Goal: Information Seeking & Learning: Learn about a topic

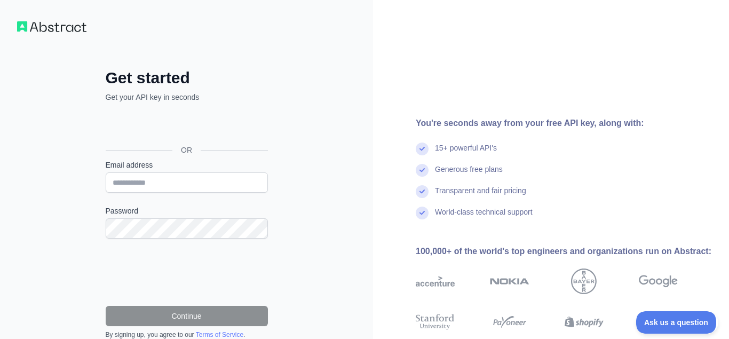
click at [168, 128] on div "Войти с аккаунтом Google (откроется в новой вкладке)" at bounding box center [186, 125] width 160 height 23
click at [122, 182] on input "Email address" at bounding box center [187, 182] width 162 height 20
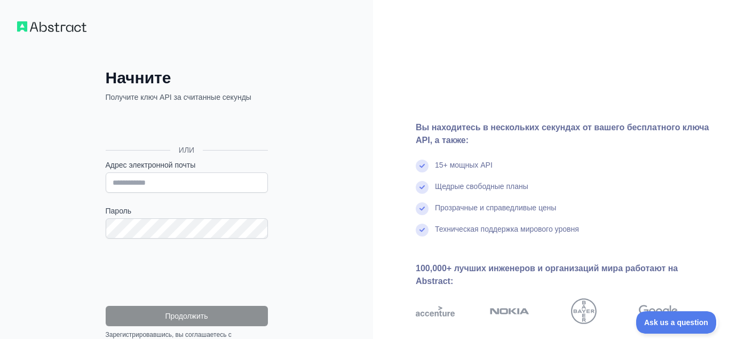
click at [62, 211] on div "Начните Получите ключ API за считанные секунды ИЛИ Адрес электронной почты Паро…" at bounding box center [186, 223] width 373 height 447
click at [121, 185] on input "Адрес электронной почты" at bounding box center [187, 182] width 162 height 20
type input "*"
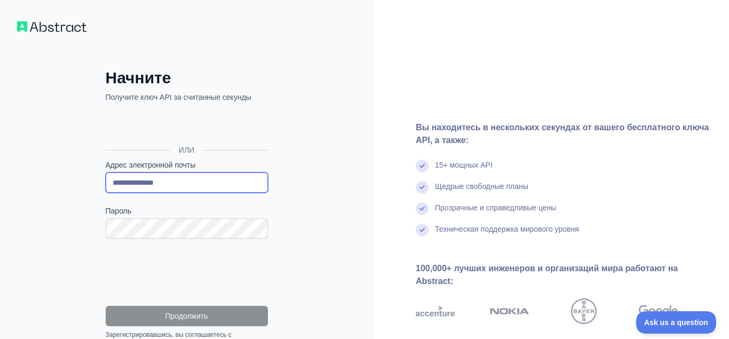
type input "**********"
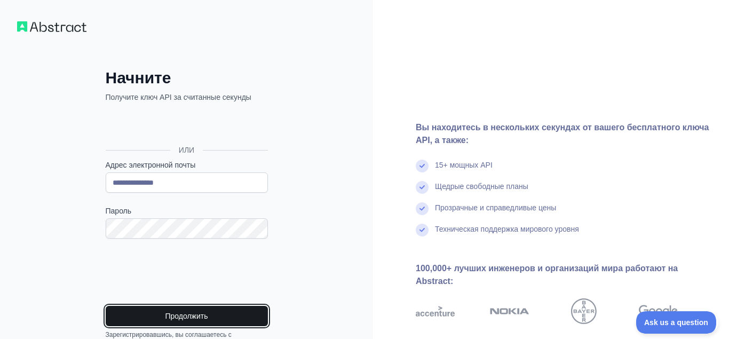
click at [169, 312] on button "Продолжить" at bounding box center [187, 316] width 162 height 20
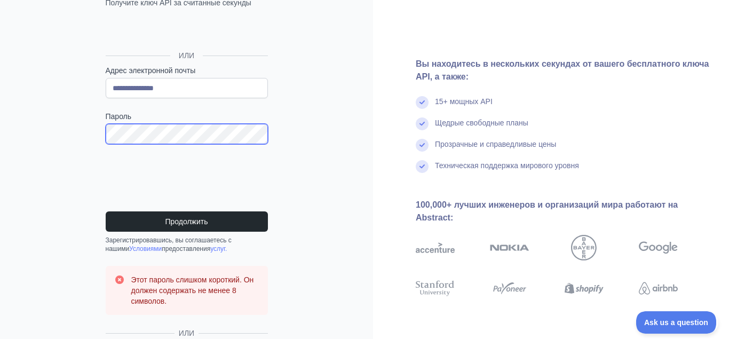
scroll to position [163, 0]
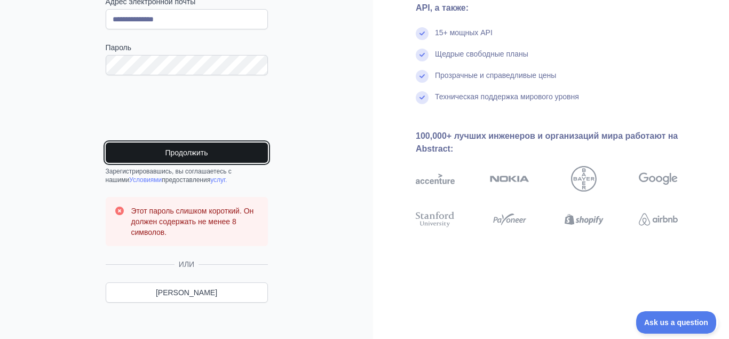
click at [190, 156] on button "Продолжить" at bounding box center [187, 152] width 162 height 20
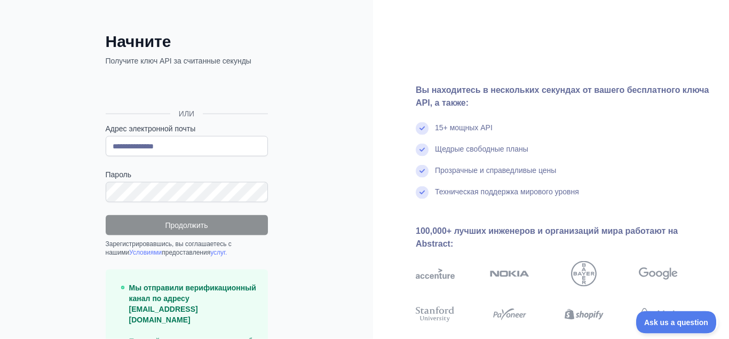
scroll to position [0, 0]
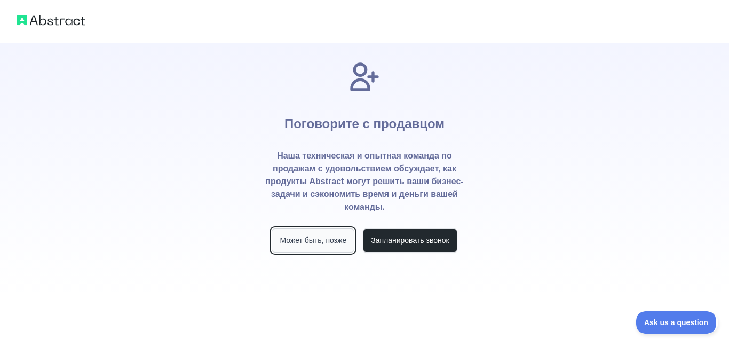
click at [288, 239] on button "Может быть, позже" at bounding box center [313, 240] width 83 height 24
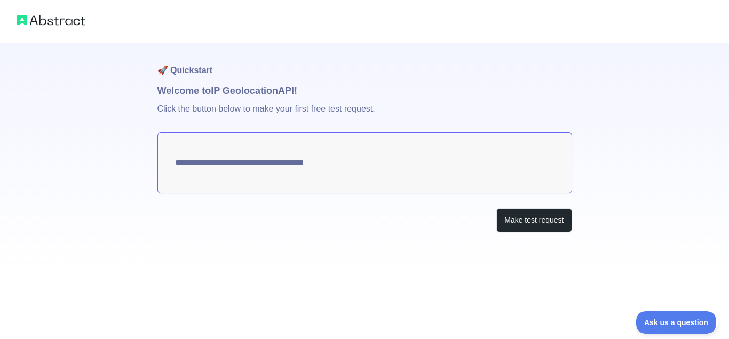
type textarea "**********"
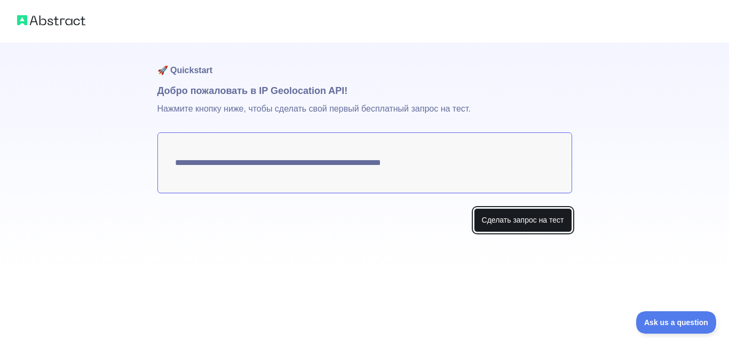
click at [520, 221] on button "Сделать запрос на тест" at bounding box center [523, 220] width 98 height 24
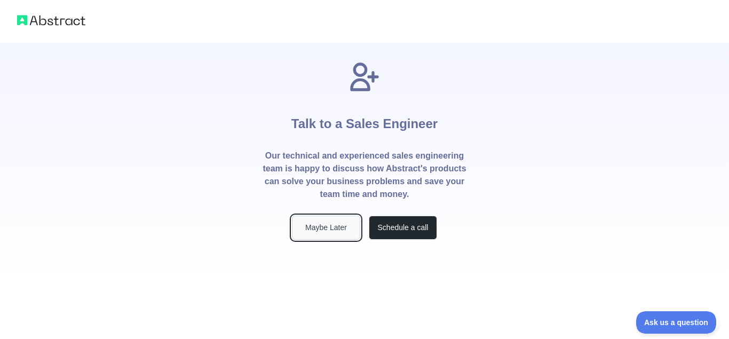
click at [314, 228] on button "Maybe Later" at bounding box center [326, 228] width 68 height 24
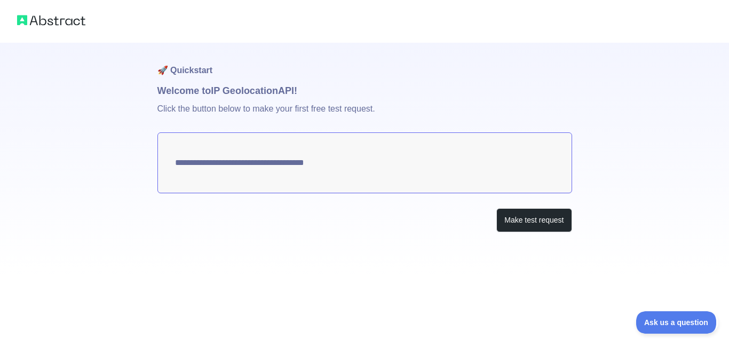
type textarea "**********"
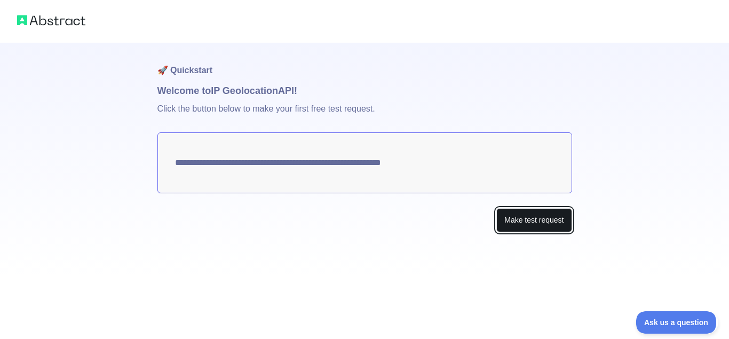
click at [509, 217] on button "Make test request" at bounding box center [533, 220] width 75 height 24
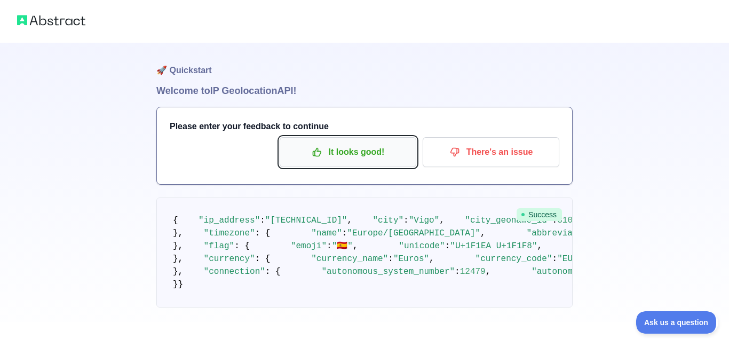
click at [350, 154] on p "It looks good!" at bounding box center [348, 152] width 121 height 18
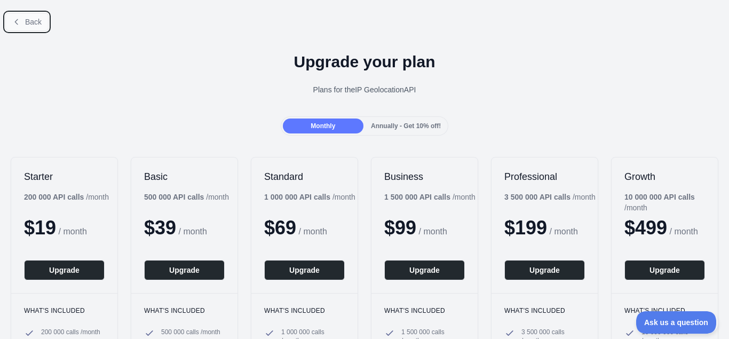
click at [14, 23] on icon at bounding box center [16, 22] width 9 height 9
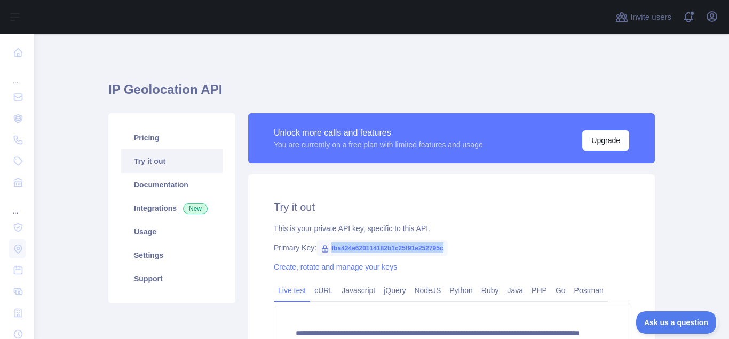
drag, startPoint x: 330, startPoint y: 247, endPoint x: 451, endPoint y: 251, distance: 120.7
click at [451, 251] on div "Primary Key: fba424e620114182b1c25f91e252795c" at bounding box center [451, 247] width 355 height 11
copy span "fba424e620114182b1c25f91e252795c"
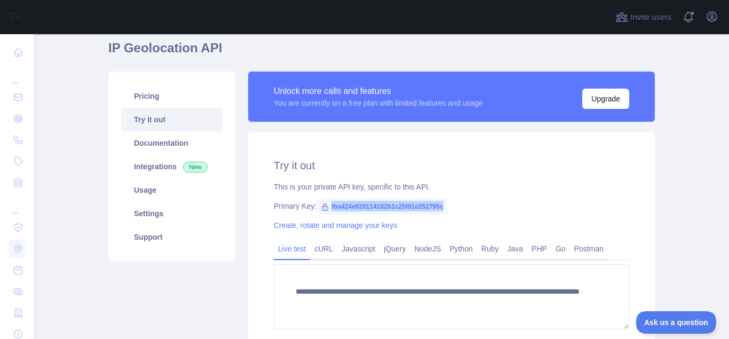
scroll to position [67, 0]
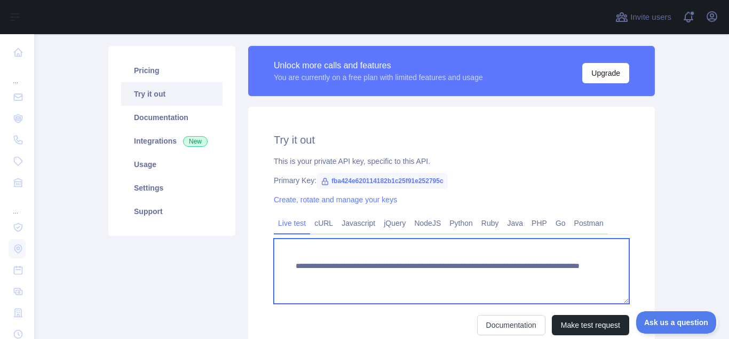
drag, startPoint x: 296, startPoint y: 267, endPoint x: 436, endPoint y: 286, distance: 141.1
click at [436, 286] on textarea "**********" at bounding box center [451, 271] width 355 height 65
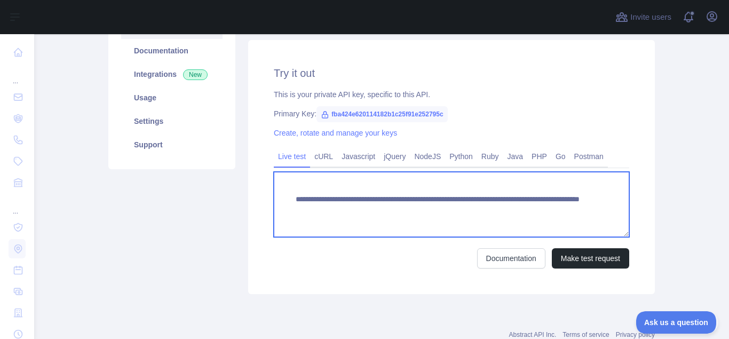
scroll to position [134, 0]
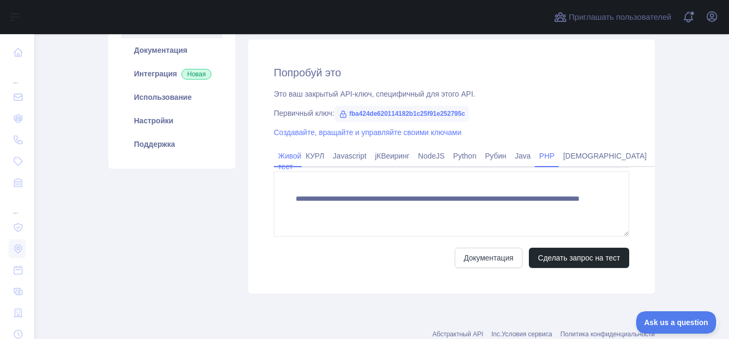
click at [549, 155] on link "PHP" at bounding box center [547, 155] width 24 height 17
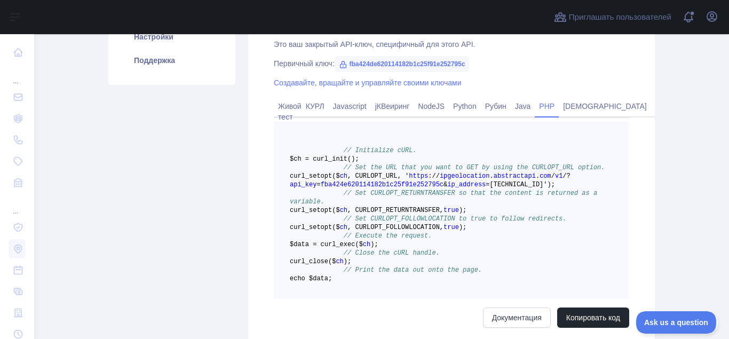
scroll to position [202, 0]
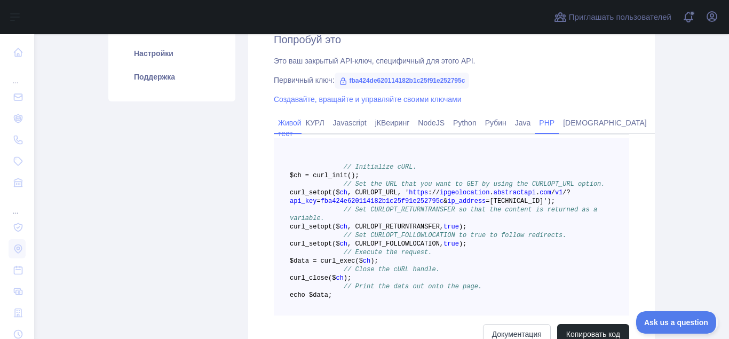
click at [296, 123] on link "Живой тест" at bounding box center [288, 128] width 28 height 28
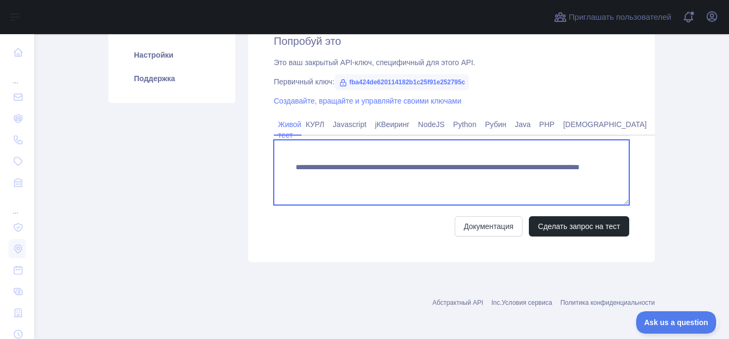
drag, startPoint x: 296, startPoint y: 168, endPoint x: 544, endPoint y: 180, distance: 248.4
click at [544, 180] on textarea "**********" at bounding box center [451, 172] width 355 height 65
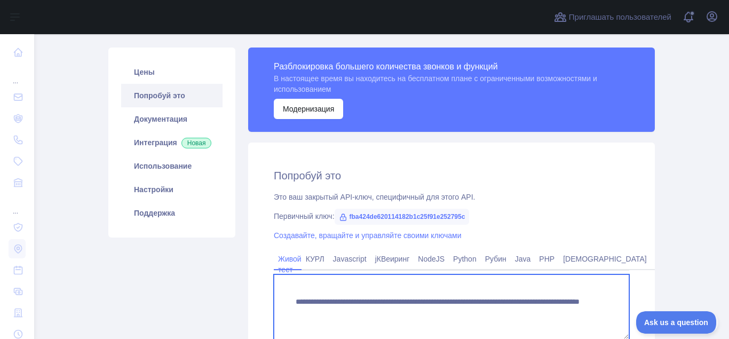
scroll to position [0, 0]
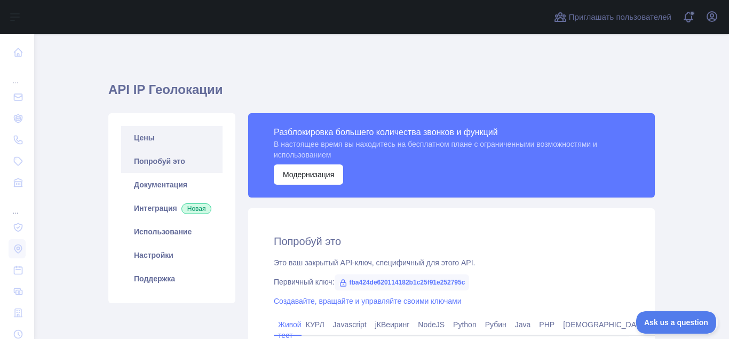
click at [146, 137] on link "Цены" at bounding box center [171, 137] width 101 height 23
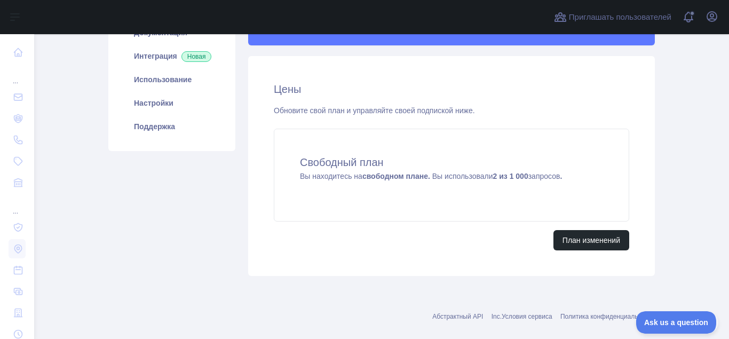
scroll to position [168, 0]
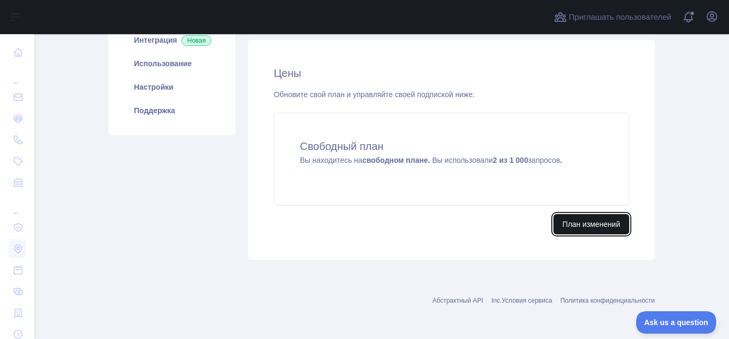
click at [570, 227] on button "План изменений" at bounding box center [591, 224] width 76 height 20
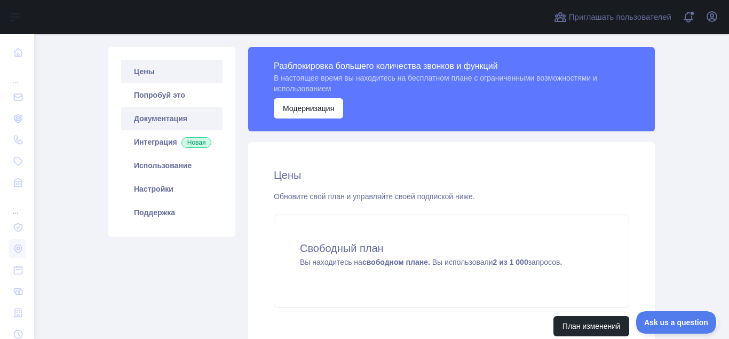
scroll to position [67, 0]
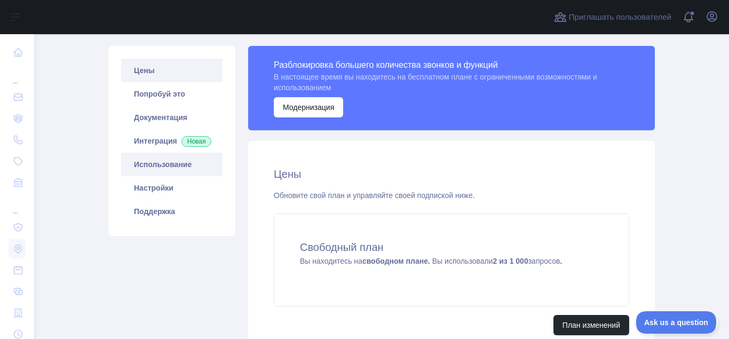
click at [169, 172] on link "Использование" at bounding box center [171, 164] width 101 height 23
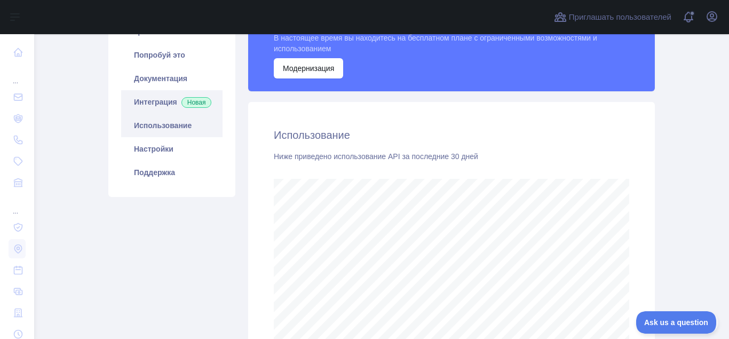
scroll to position [134, 0]
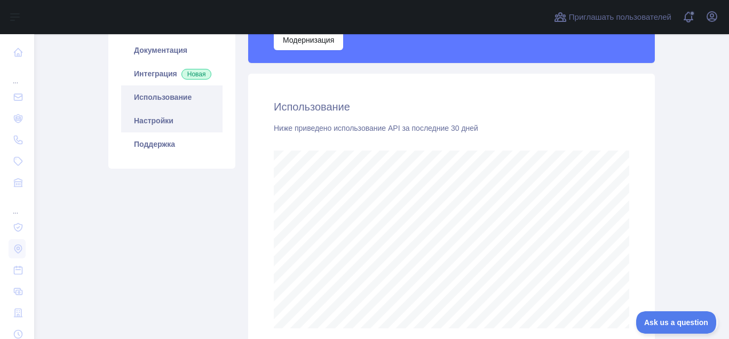
click at [157, 132] on link "Настройки" at bounding box center [171, 120] width 101 height 23
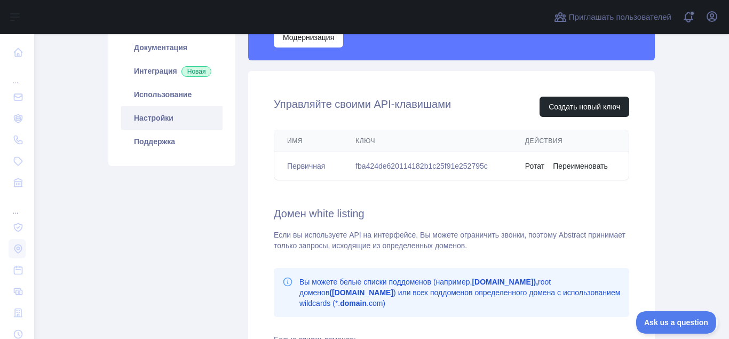
scroll to position [134, 0]
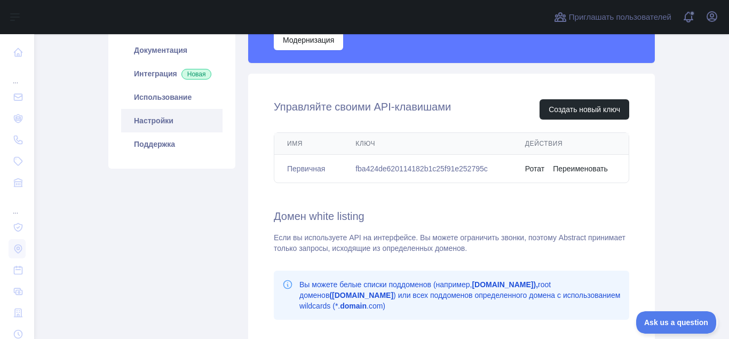
click at [360, 169] on td "fba424de620114182b1c25f91e252795c" at bounding box center [428, 169] width 170 height 28
drag, startPoint x: 357, startPoint y: 170, endPoint x: 485, endPoint y: 164, distance: 127.7
click at [485, 164] on td "fba424de620114182b1c25f91e252795c" at bounding box center [428, 169] width 170 height 28
copy td "fba424de620114182b1c25f91e252795c"
click at [161, 132] on link "Настройки" at bounding box center [171, 120] width 101 height 23
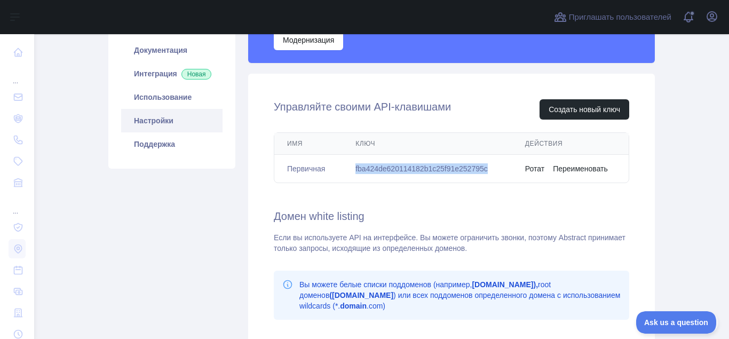
click at [157, 130] on link "Настройки" at bounding box center [171, 120] width 101 height 23
click at [169, 109] on link "Использование" at bounding box center [171, 96] width 101 height 23
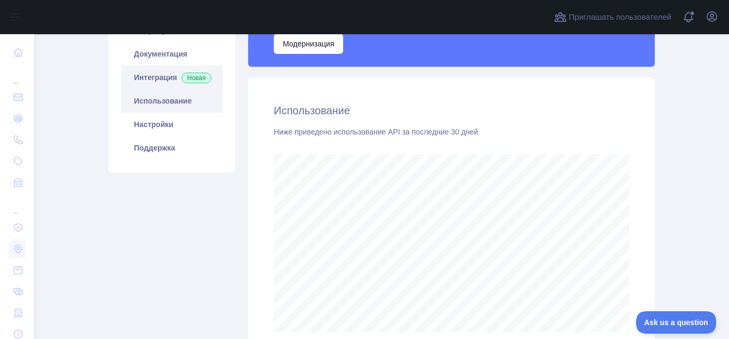
scroll to position [64, 0]
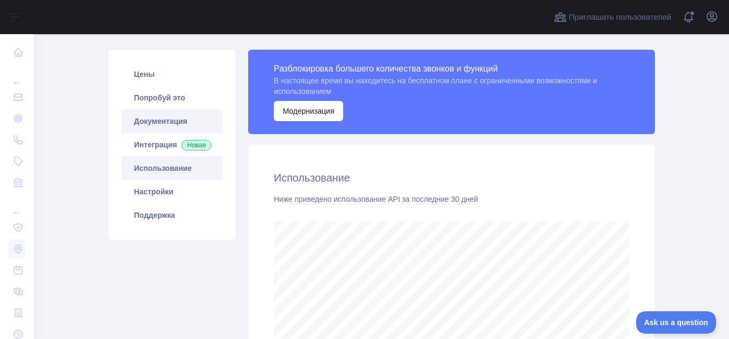
click at [169, 122] on link "Документация" at bounding box center [171, 120] width 101 height 23
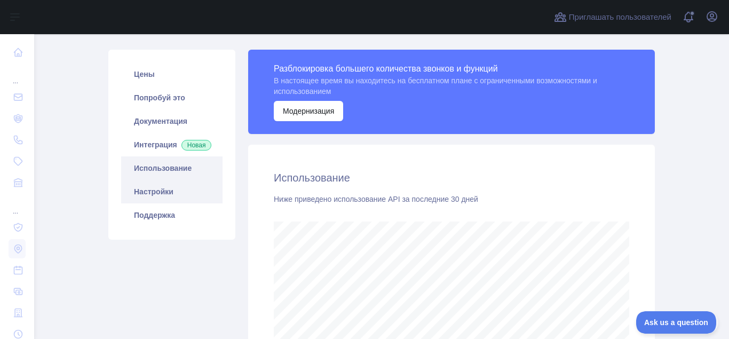
click at [156, 201] on link "Настройки" at bounding box center [171, 191] width 101 height 23
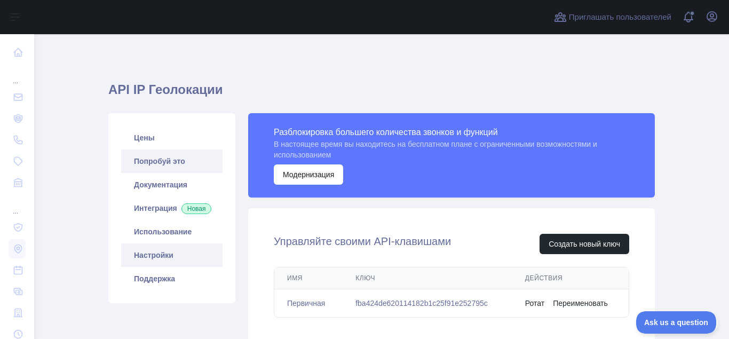
click at [161, 164] on link "Попробуй это" at bounding box center [171, 160] width 101 height 23
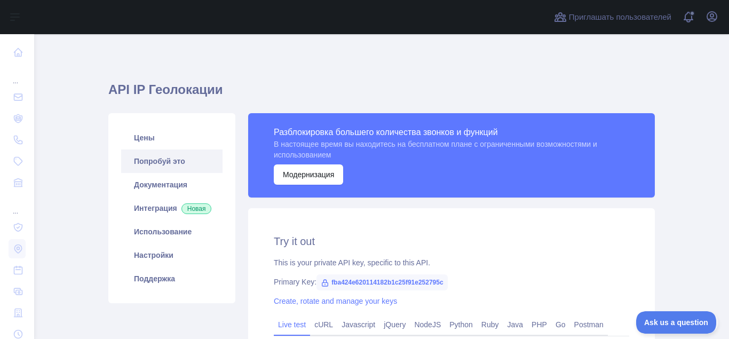
type textarea "**********"
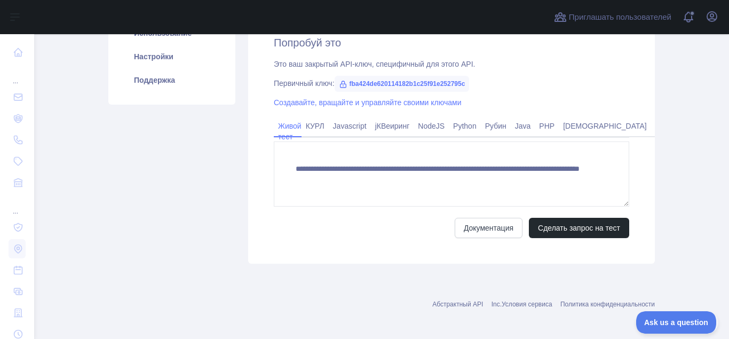
scroll to position [200, 0]
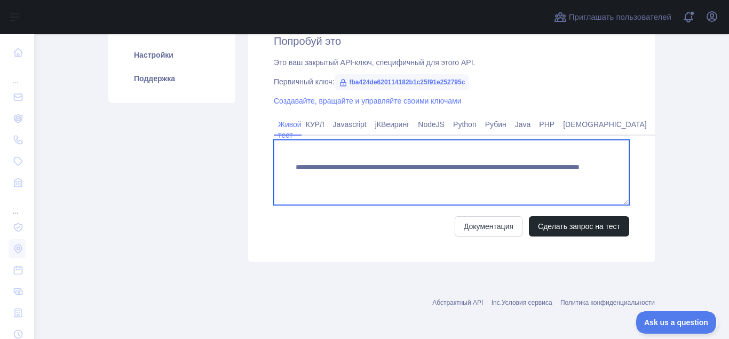
click at [449, 179] on textarea "**********" at bounding box center [451, 172] width 355 height 65
drag, startPoint x: 449, startPoint y: 179, endPoint x: 492, endPoint y: 180, distance: 42.7
click at [492, 180] on textarea "**********" at bounding box center [451, 172] width 355 height 65
click at [447, 161] on textarea "**********" at bounding box center [451, 172] width 355 height 65
drag, startPoint x: 295, startPoint y: 179, endPoint x: 450, endPoint y: 179, distance: 154.8
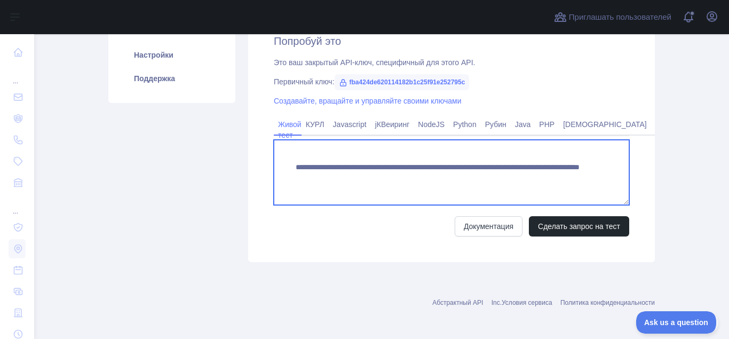
click at [449, 178] on textarea "**********" at bounding box center [451, 172] width 355 height 65
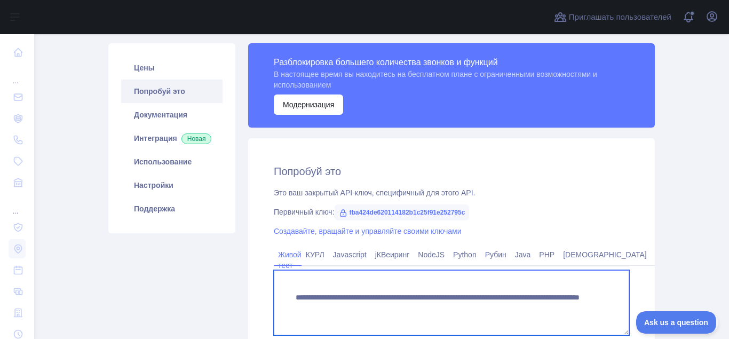
scroll to position [66, 0]
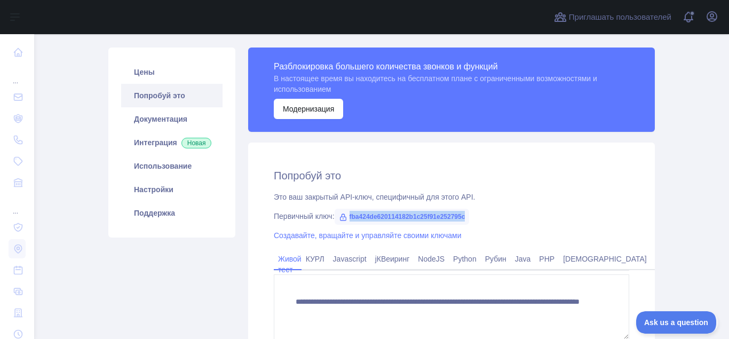
drag, startPoint x: 350, startPoint y: 217, endPoint x: 473, endPoint y: 221, distance: 123.3
click at [473, 221] on div "Первичный ключ: fba424de620114182b1c25f91e252795c" at bounding box center [451, 216] width 355 height 11
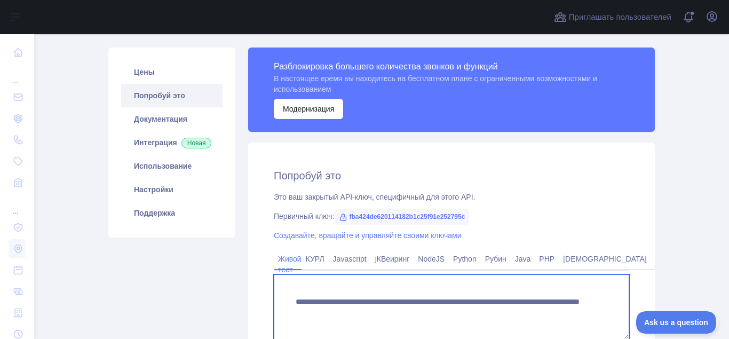
click at [295, 313] on textarea "**********" at bounding box center [451, 306] width 355 height 65
drag, startPoint x: 295, startPoint y: 313, endPoint x: 449, endPoint y: 314, distance: 154.2
click at [449, 314] on textarea "**********" at bounding box center [451, 306] width 355 height 65
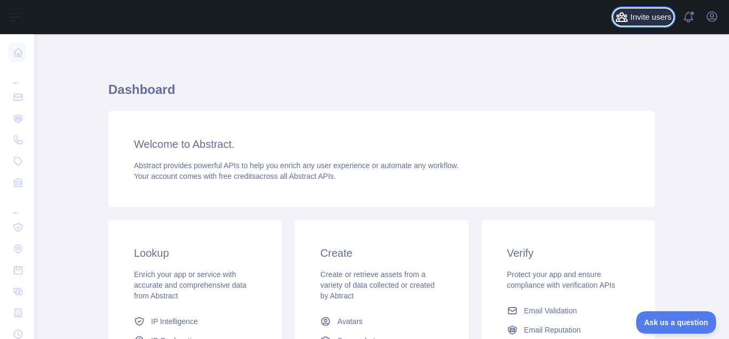
click at [641, 20] on span "Invite users" at bounding box center [650, 17] width 41 height 12
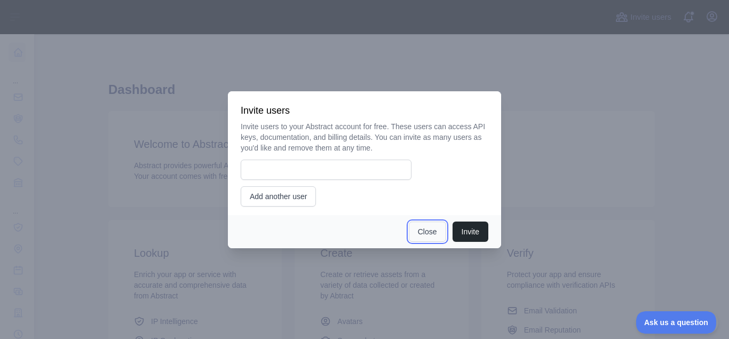
click at [435, 233] on button "Close" at bounding box center [427, 231] width 37 height 20
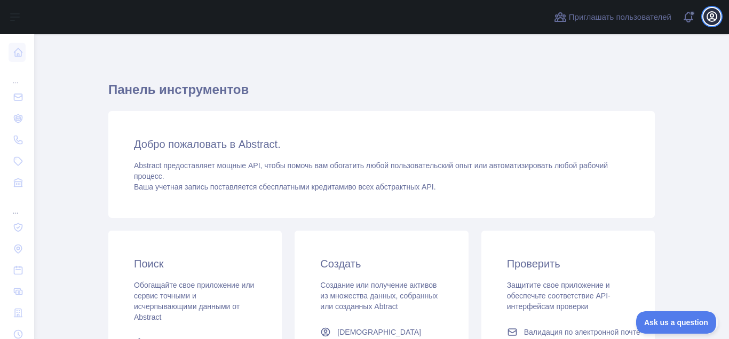
click at [710, 19] on icon "button" at bounding box center [712, 17] width 10 height 10
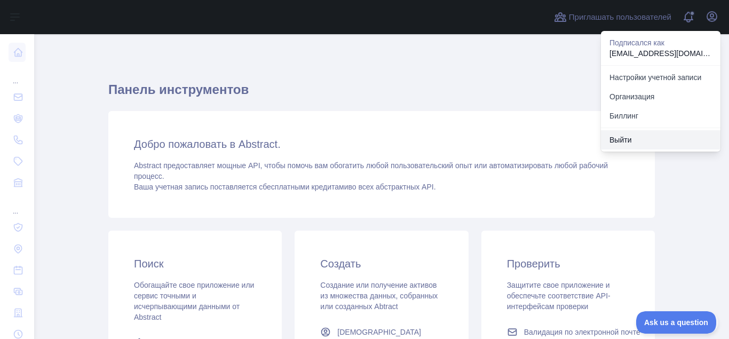
click at [626, 141] on button "Выйти" at bounding box center [661, 139] width 120 height 19
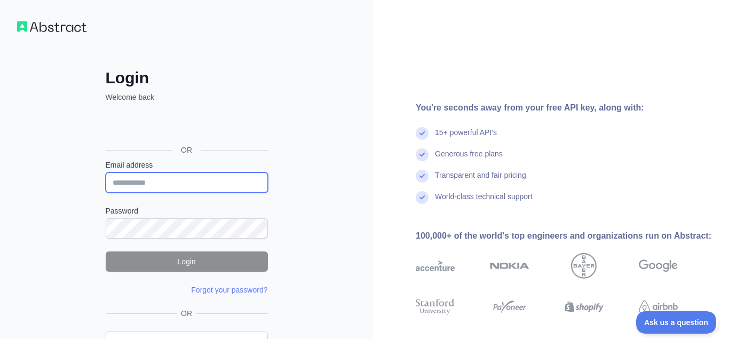
paste input "**********"
type input "**********"
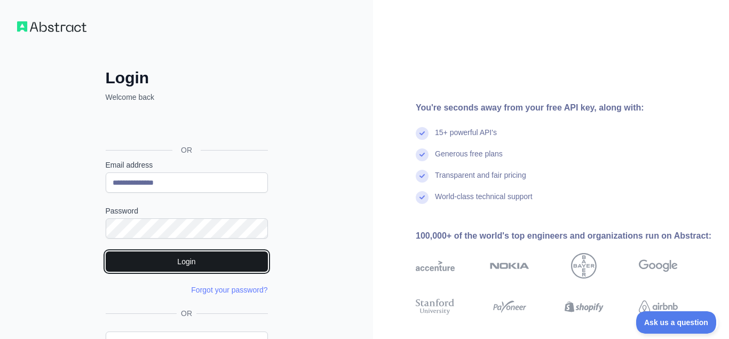
click at [189, 262] on button "Login" at bounding box center [187, 261] width 162 height 20
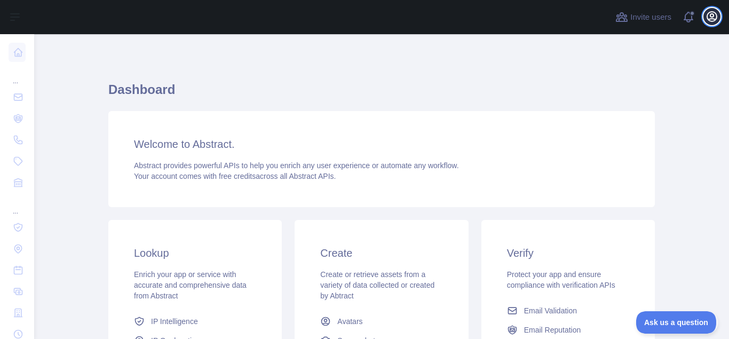
click at [709, 19] on icon "button" at bounding box center [712, 17] width 10 height 10
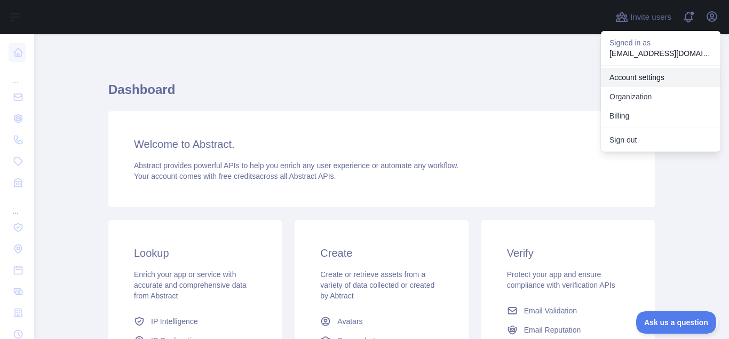
click at [631, 78] on link "Account settings" at bounding box center [661, 77] width 120 height 19
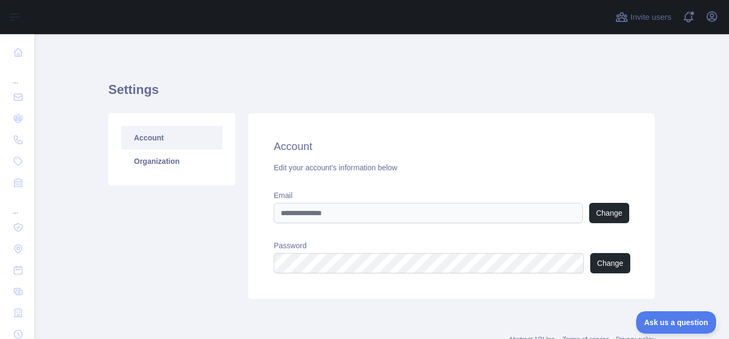
click at [544, 76] on div "Settings Account Organization Account Edit your account's information below Ema…" at bounding box center [381, 187] width 546 height 254
click at [152, 268] on div "Account Organization" at bounding box center [172, 206] width 140 height 186
click at [692, 18] on span at bounding box center [692, 17] width 21 height 34
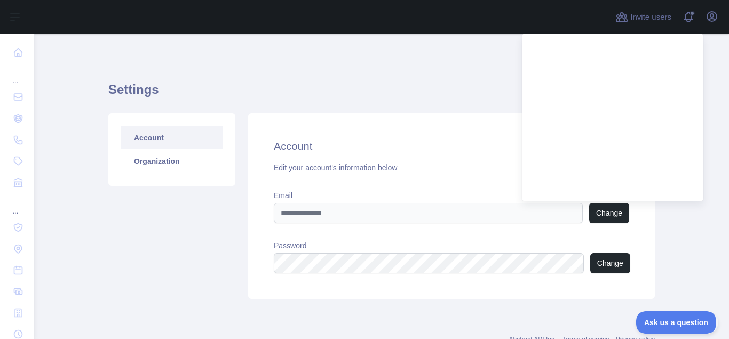
click at [464, 75] on div "Settings Account Organization Account Edit your account's information below Ema…" at bounding box center [381, 187] width 546 height 254
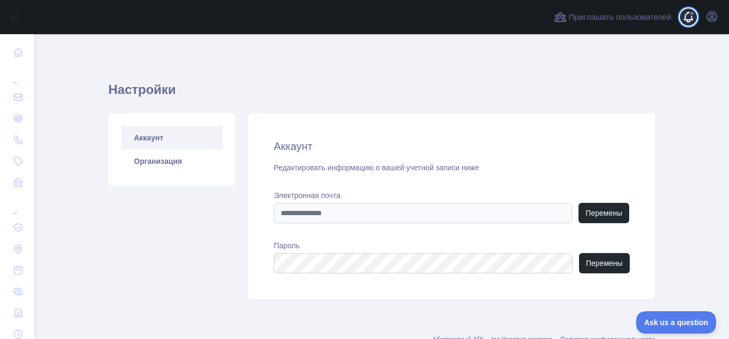
click at [689, 19] on span at bounding box center [692, 17] width 21 height 34
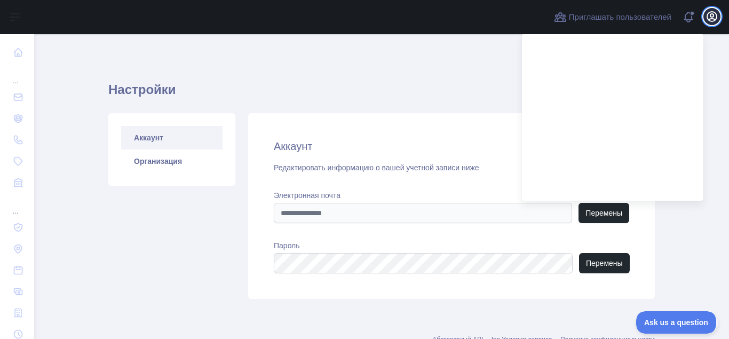
click at [714, 18] on icon "button" at bounding box center [711, 16] width 13 height 13
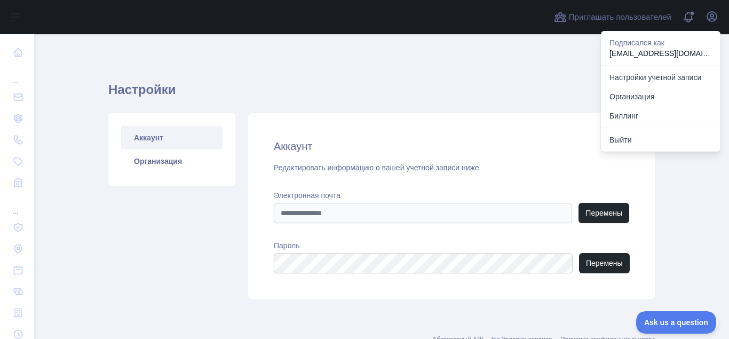
click at [52, 74] on main "Настройки Аккаунт Организация Аккаунт Редактировать информацию о вашей учетной …" at bounding box center [381, 186] width 695 height 305
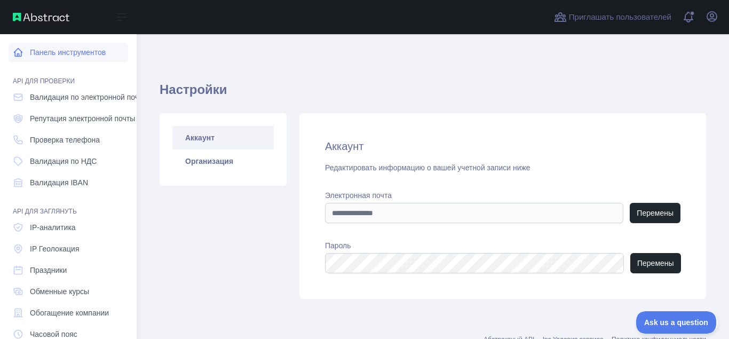
click at [52, 52] on link "Панель инструментов" at bounding box center [69, 52] width 120 height 19
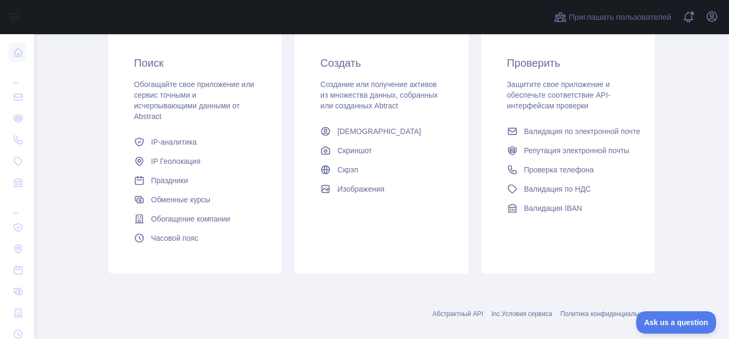
scroll to position [202, 0]
click at [187, 161] on span "IP Геолокация" at bounding box center [176, 160] width 50 height 11
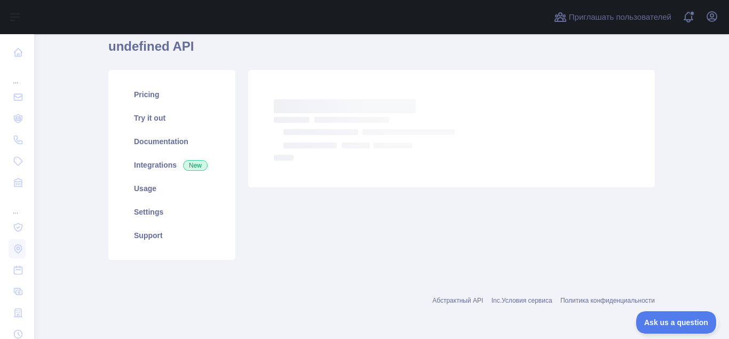
scroll to position [43, 0]
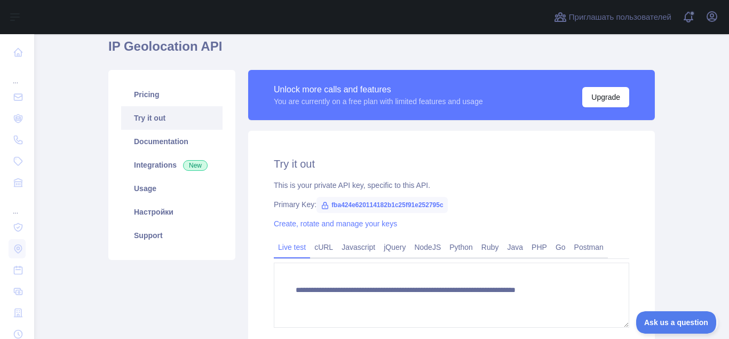
type textarea "**********"
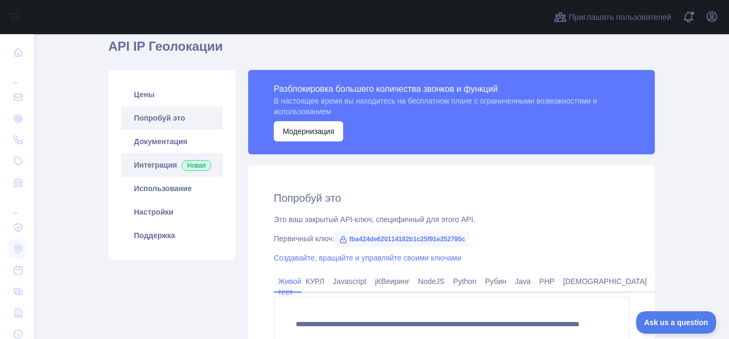
click at [172, 166] on link "Интеграция Новая" at bounding box center [171, 164] width 101 height 23
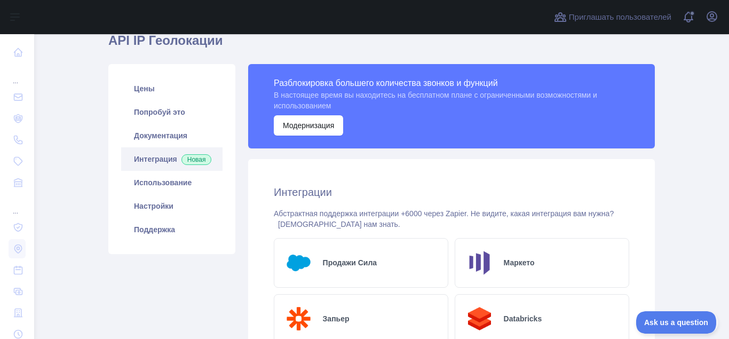
scroll to position [43, 0]
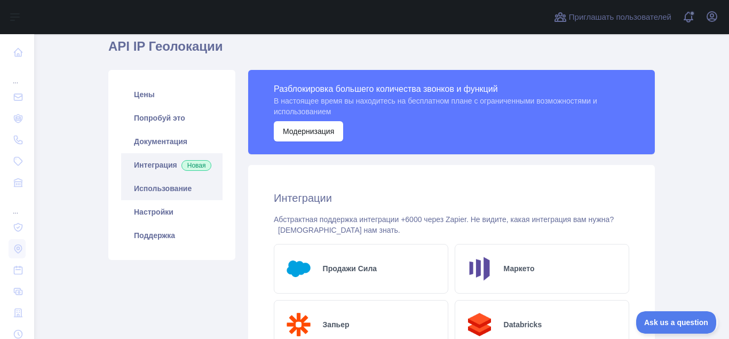
click at [165, 200] on link "Использование" at bounding box center [171, 188] width 101 height 23
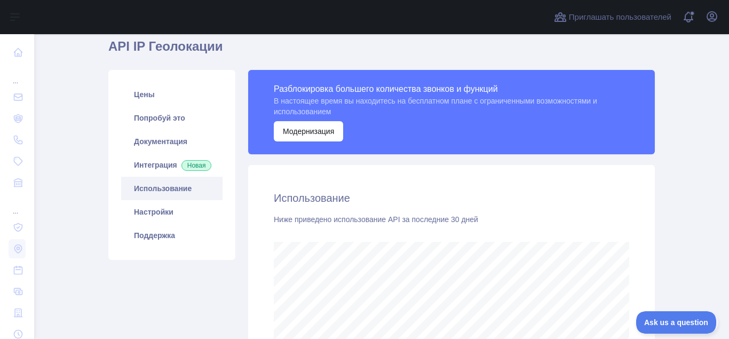
scroll to position [305, 695]
click at [158, 224] on link "Настройки" at bounding box center [171, 211] width 101 height 23
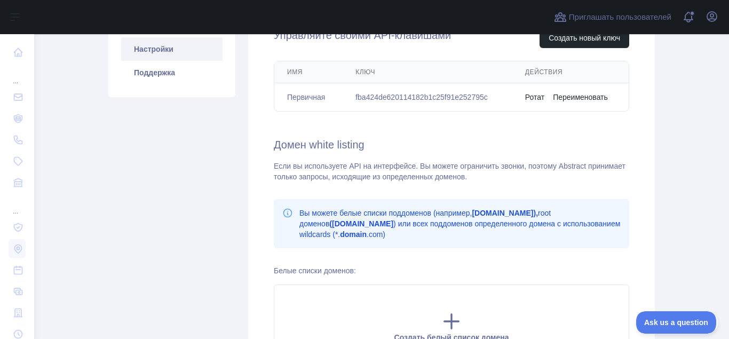
scroll to position [139, 0]
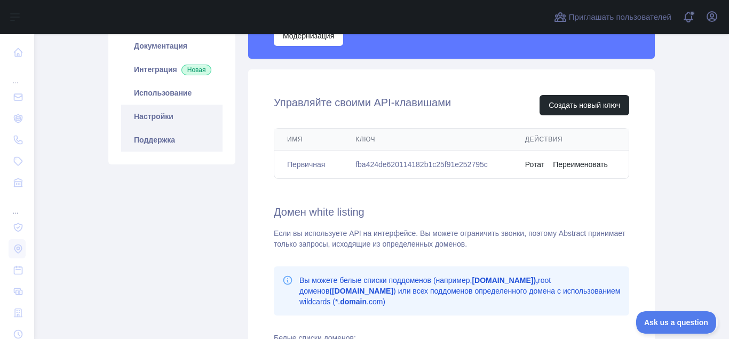
click at [165, 149] on link "Поддержка" at bounding box center [171, 139] width 101 height 23
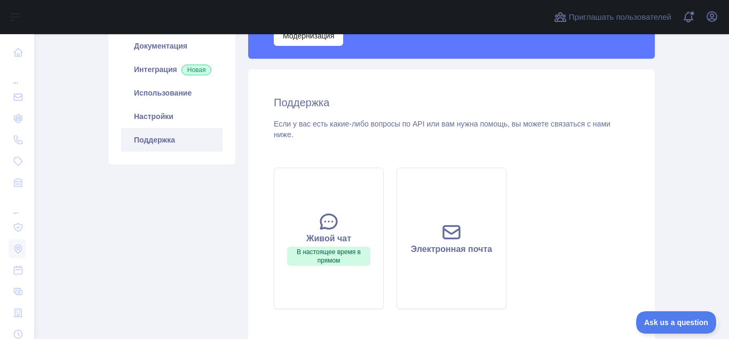
scroll to position [72, 0]
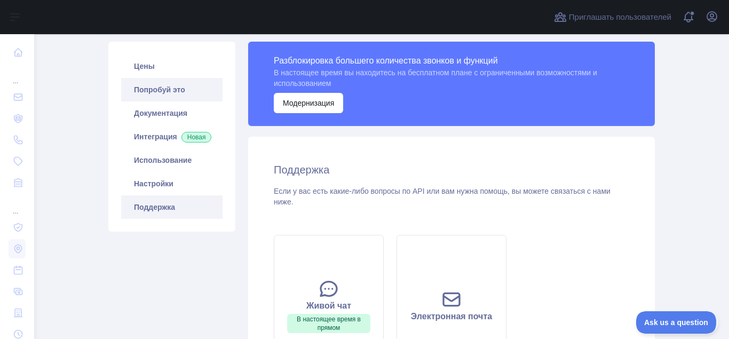
click at [166, 89] on link "Попробуй это" at bounding box center [171, 89] width 101 height 23
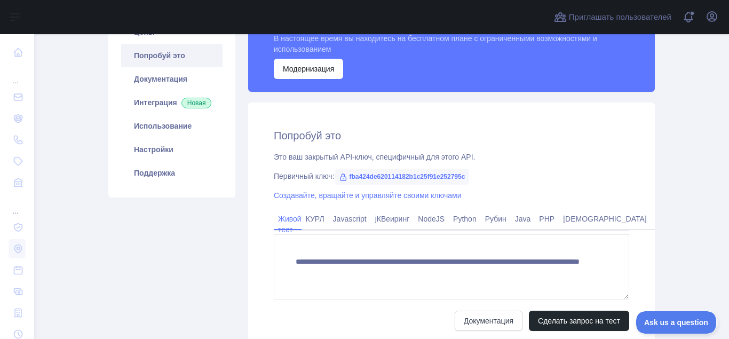
scroll to position [139, 0]
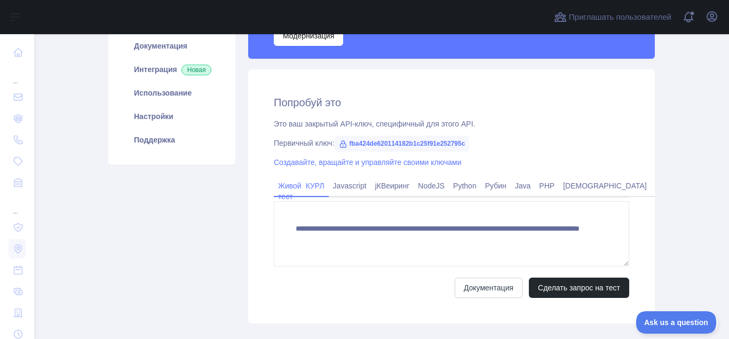
click at [323, 186] on link "КУРЛ" at bounding box center [315, 185] width 27 height 17
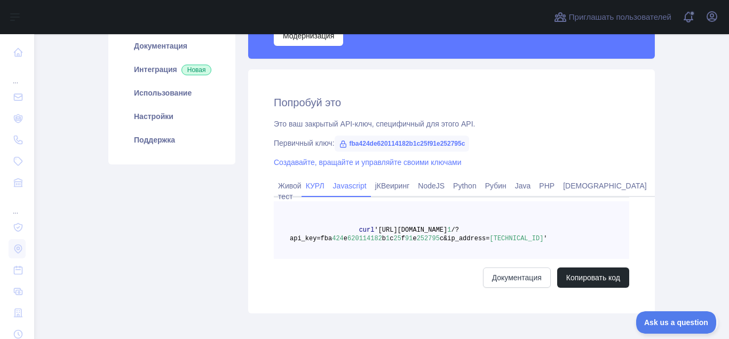
click at [359, 188] on link "Javascript" at bounding box center [350, 185] width 42 height 17
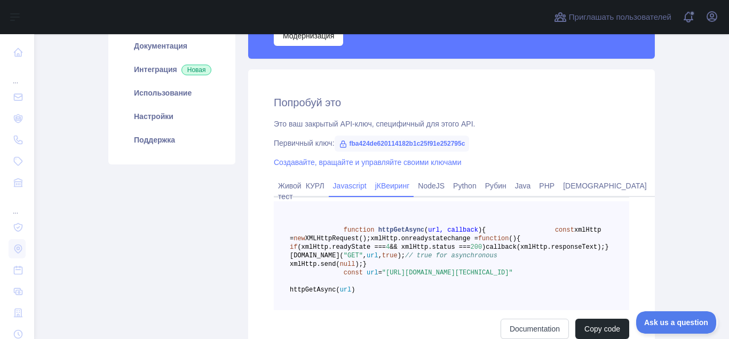
click at [403, 189] on link "jКВеиринг" at bounding box center [392, 185] width 43 height 17
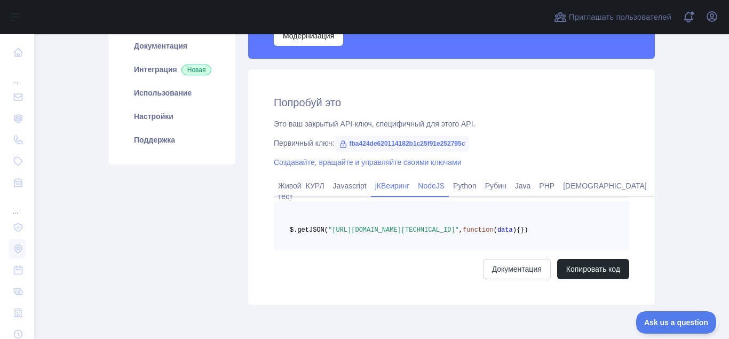
click at [444, 186] on link "NodeJS" at bounding box center [431, 185] width 35 height 17
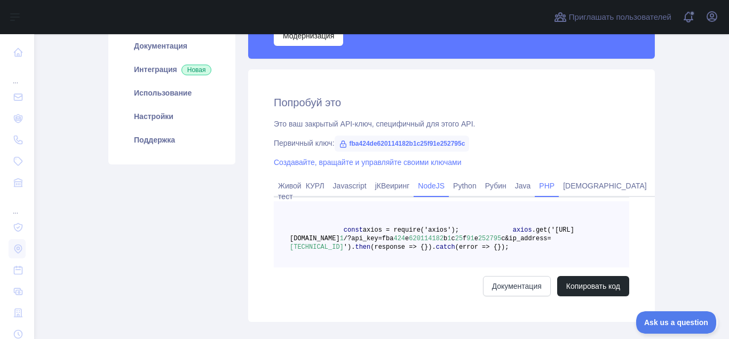
click at [546, 181] on link "PHP" at bounding box center [547, 185] width 24 height 17
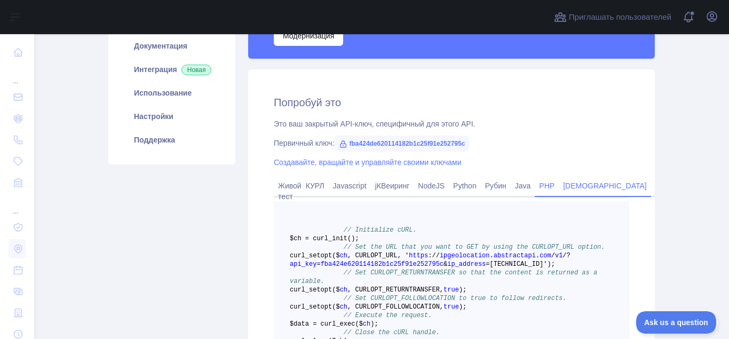
click at [572, 188] on link "[DEMOGRAPHIC_DATA]" at bounding box center [605, 185] width 92 height 17
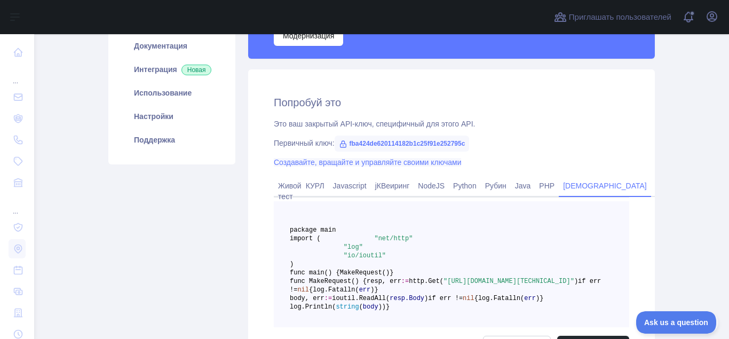
click at [354, 165] on link "Создавайте, вращайте и управляйте своими ключами" at bounding box center [367, 162] width 187 height 9
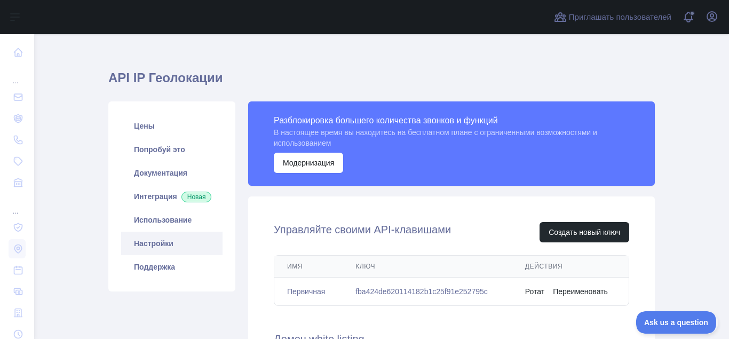
scroll to position [4, 0]
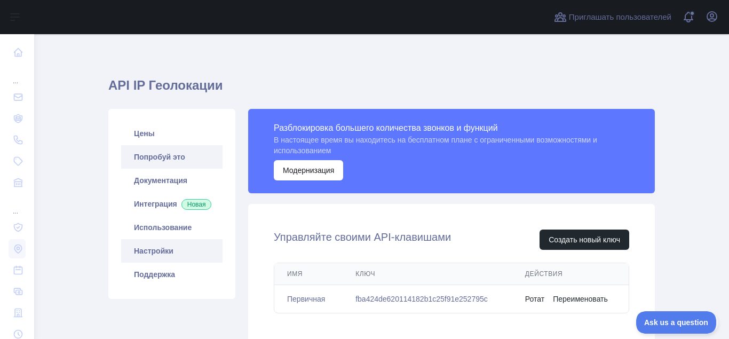
click at [162, 158] on link "Попробуй это" at bounding box center [171, 156] width 101 height 23
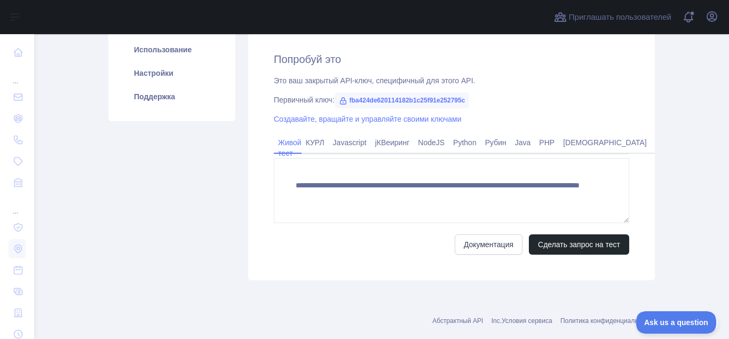
scroll to position [200, 0]
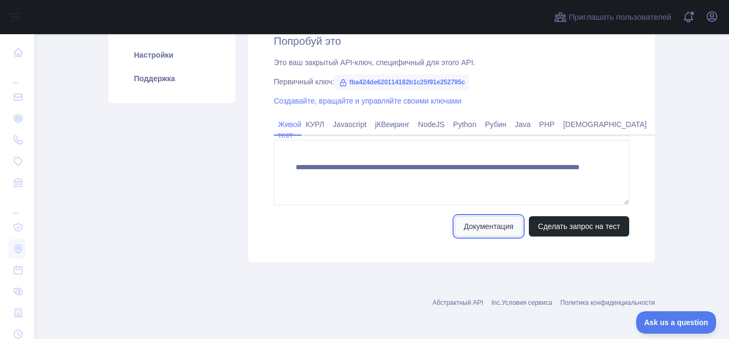
click at [492, 226] on link "Документация" at bounding box center [489, 226] width 68 height 20
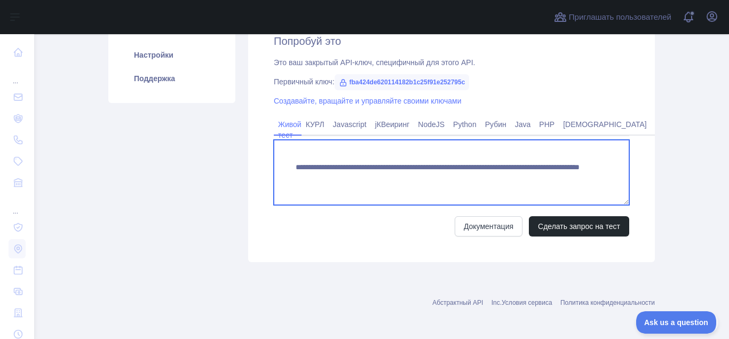
drag, startPoint x: 290, startPoint y: 169, endPoint x: 548, endPoint y: 180, distance: 258.5
click at [548, 180] on textarea "**********" at bounding box center [451, 172] width 355 height 65
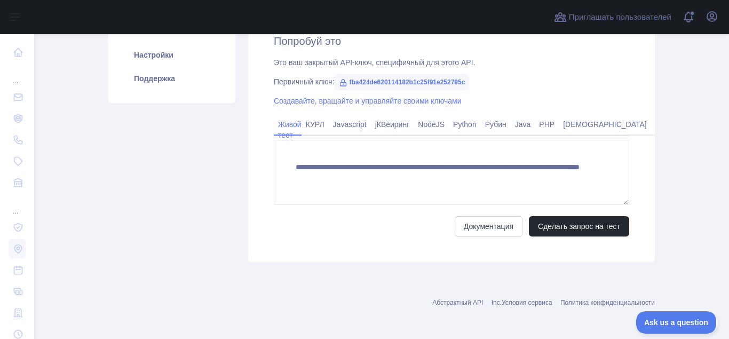
click at [378, 257] on div "**********" at bounding box center [451, 135] width 407 height 254
click at [557, 226] on button "Сделать запрос на тест" at bounding box center [579, 226] width 100 height 20
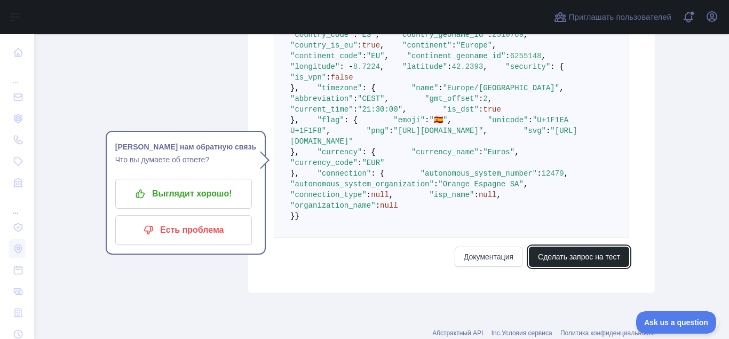
scroll to position [469, 0]
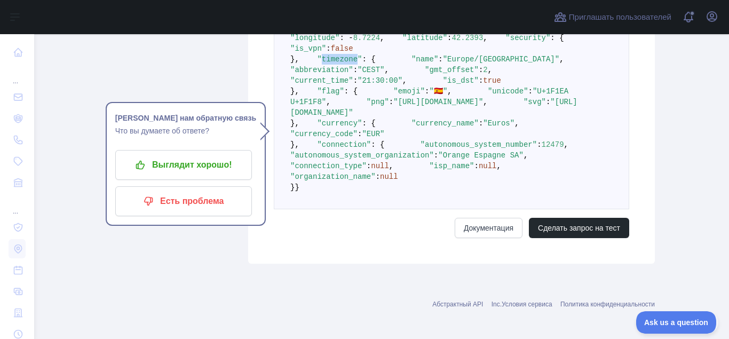
drag, startPoint x: 310, startPoint y: 175, endPoint x: 342, endPoint y: 175, distance: 32.0
click at [342, 64] on span ""timezone"" at bounding box center [339, 59] width 45 height 9
copy span "timezone"
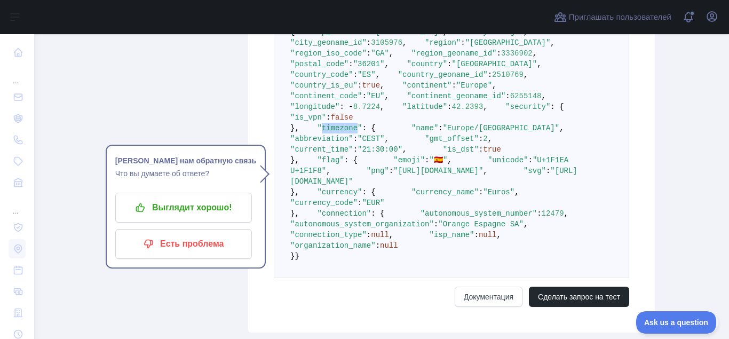
scroll to position [402, 0]
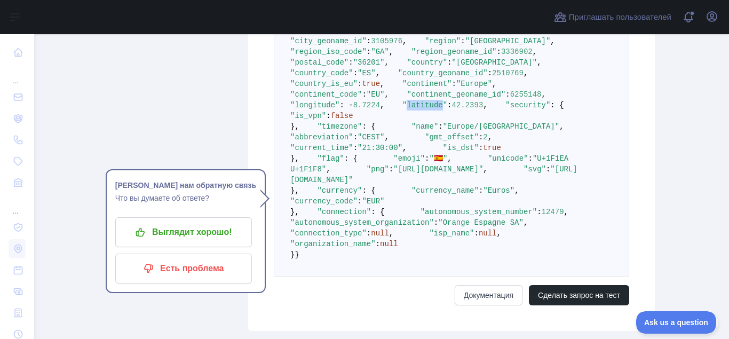
drag, startPoint x: 312, startPoint y: 199, endPoint x: 342, endPoint y: 200, distance: 30.4
click at [402, 109] on span ""latitude"" at bounding box center [424, 105] width 45 height 9
copy span "latitude"
drag, startPoint x: 311, startPoint y: 115, endPoint x: 340, endPoint y: 113, distance: 29.5
click at [407, 67] on span ""country"" at bounding box center [427, 62] width 41 height 9
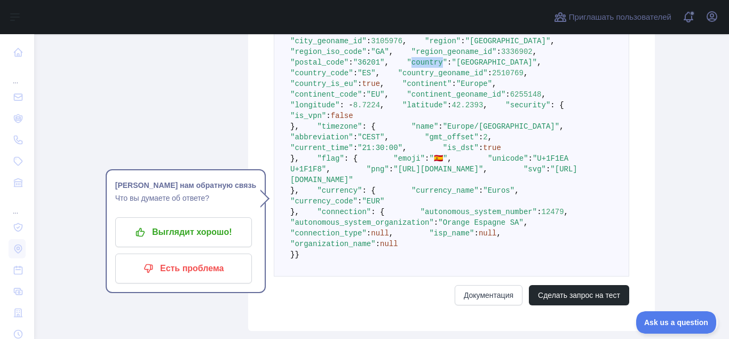
copy span "country"
drag, startPoint x: 311, startPoint y: 125, endPoint x: 358, endPoint y: 123, distance: 47.0
click at [353, 77] on span ""country_code"" at bounding box center [321, 73] width 63 height 9
drag, startPoint x: 311, startPoint y: 125, endPoint x: 359, endPoint y: 125, distance: 48.6
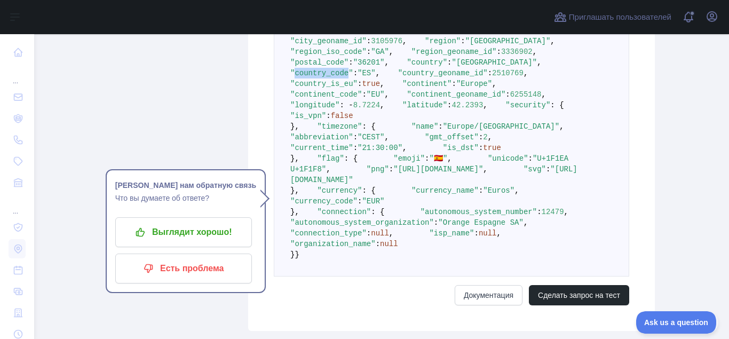
click at [353, 77] on span ""country_code"" at bounding box center [321, 73] width 63 height 9
copy span "country_code"
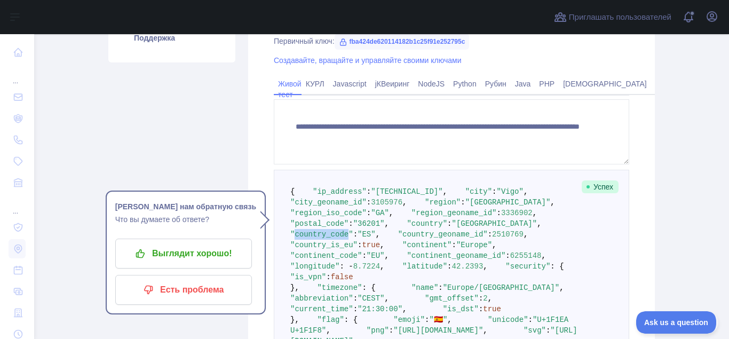
scroll to position [267, 0]
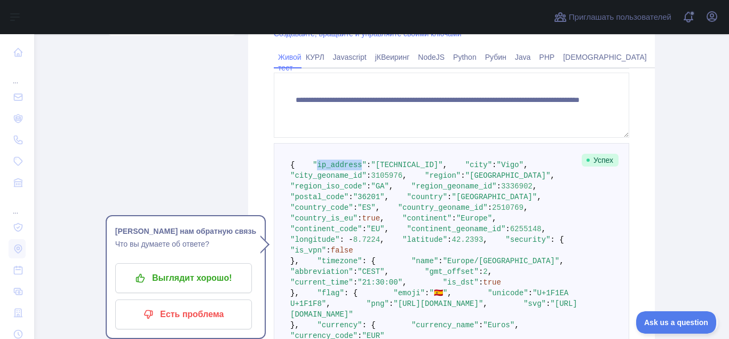
drag, startPoint x: 311, startPoint y: 174, endPoint x: 351, endPoint y: 174, distance: 40.6
click at [351, 169] on span ""ip_address"" at bounding box center [340, 165] width 54 height 9
copy span "ip_address"
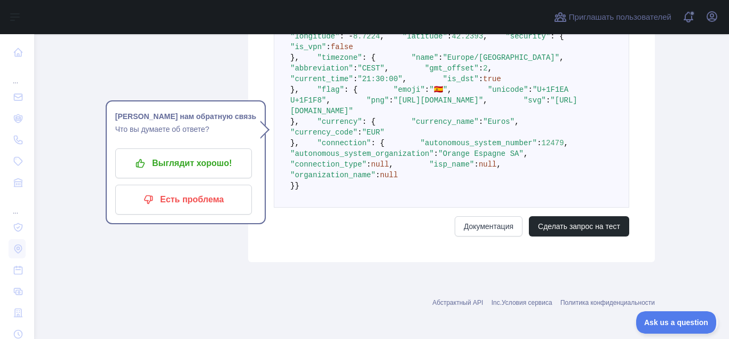
scroll to position [605, 0]
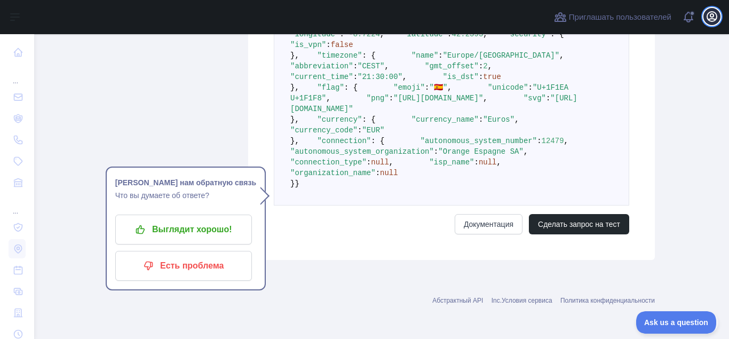
click at [709, 13] on icon "button" at bounding box center [712, 17] width 10 height 10
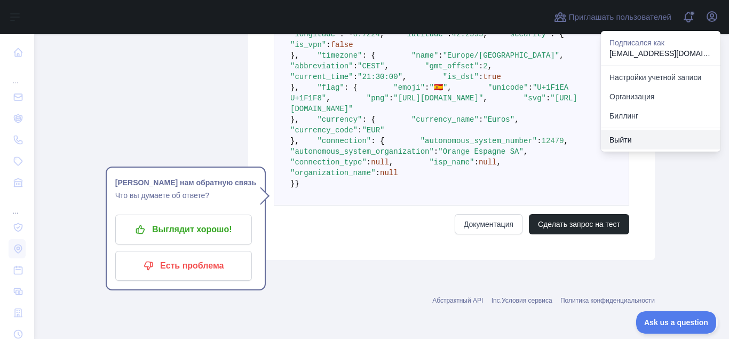
click at [623, 140] on button "Выйти" at bounding box center [661, 139] width 120 height 19
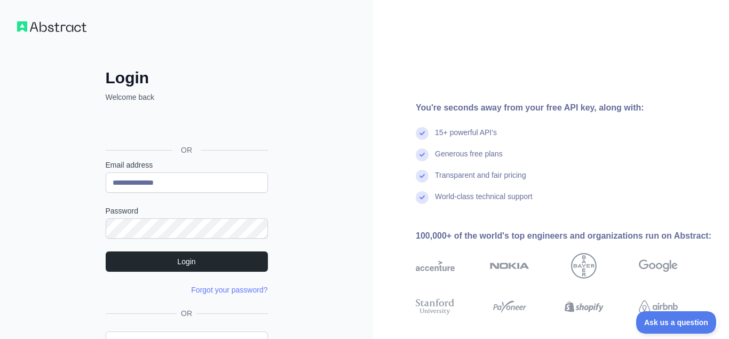
click at [170, 125] on div "Войти с аккаунтом Google (откроется в новой вкладке)" at bounding box center [186, 125] width 160 height 23
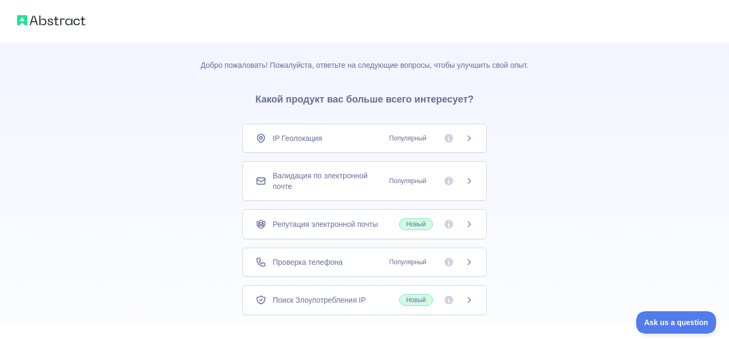
click at [450, 140] on icon at bounding box center [449, 138] width 9 height 9
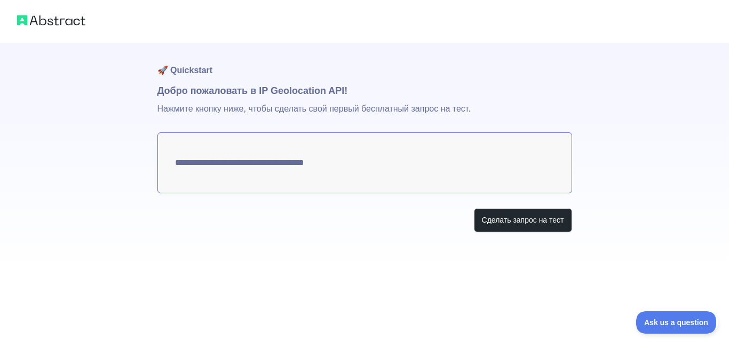
type textarea "**********"
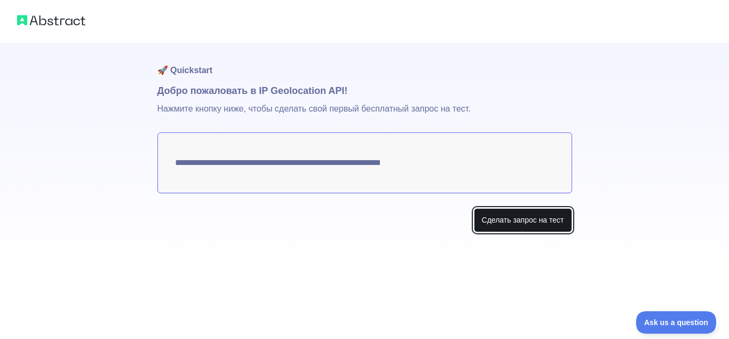
click at [514, 217] on button "Сделать запрос на тест" at bounding box center [523, 220] width 98 height 24
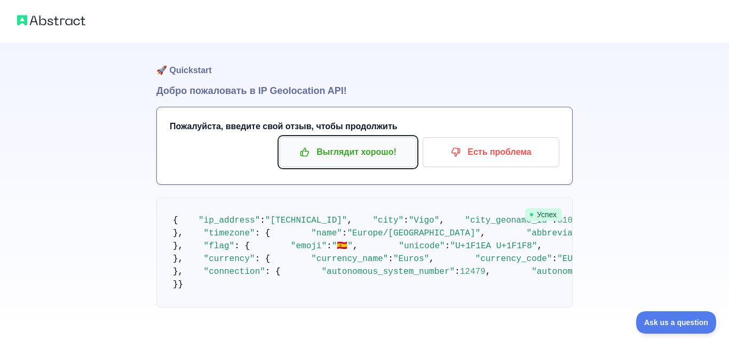
click at [328, 154] on p "Выглядит хорошо!" at bounding box center [348, 152] width 121 height 18
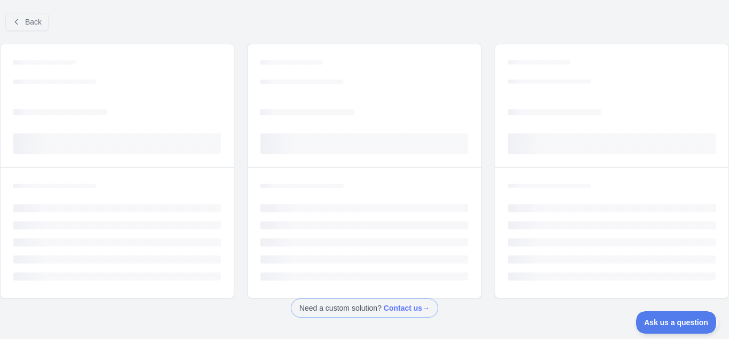
scroll to position [43, 0]
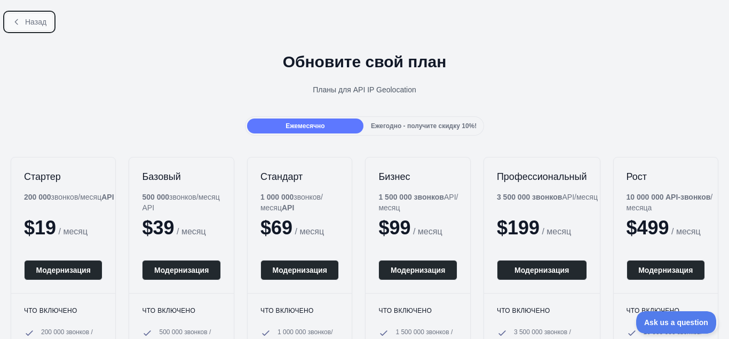
click at [19, 19] on icon at bounding box center [16, 22] width 9 height 9
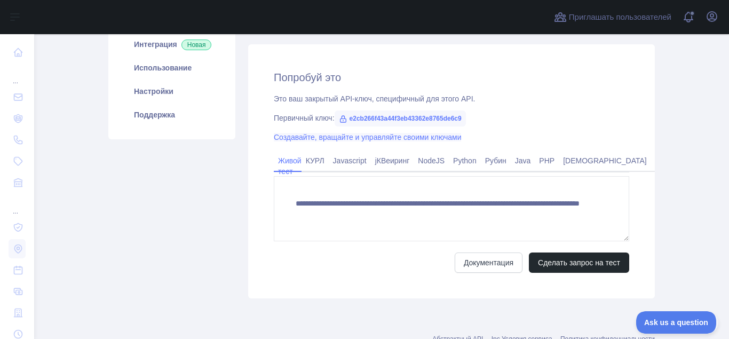
scroll to position [178, 0]
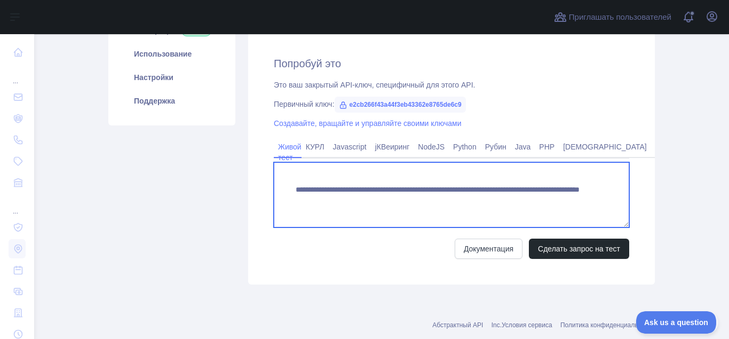
drag, startPoint x: 323, startPoint y: 201, endPoint x: 449, endPoint y: 201, distance: 125.9
click at [449, 201] on textarea "**********" at bounding box center [451, 194] width 355 height 65
click at [296, 200] on textarea "**********" at bounding box center [451, 194] width 355 height 65
drag, startPoint x: 294, startPoint y: 201, endPoint x: 454, endPoint y: 200, distance: 160.1
click at [454, 200] on textarea "**********" at bounding box center [451, 194] width 355 height 65
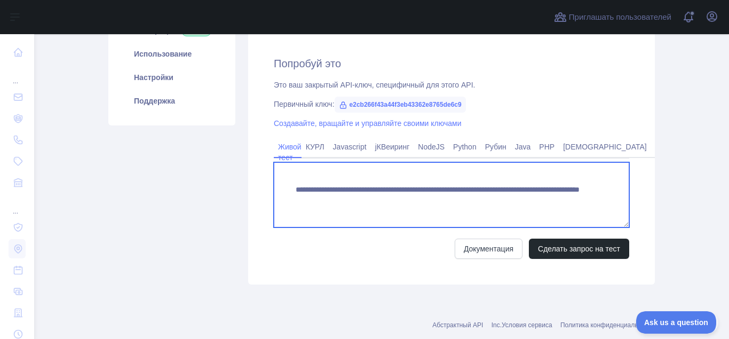
click at [448, 200] on textarea "**********" at bounding box center [451, 194] width 355 height 65
click at [447, 200] on textarea "**********" at bounding box center [451, 194] width 355 height 65
drag, startPoint x: 448, startPoint y: 200, endPoint x: 296, endPoint y: 202, distance: 152.1
click at [296, 202] on textarea "**********" at bounding box center [451, 194] width 355 height 65
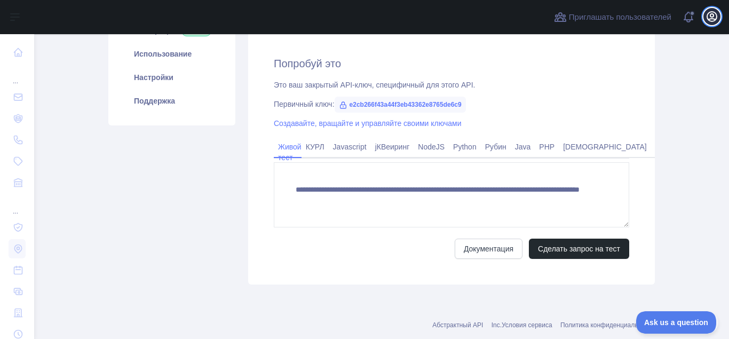
click at [709, 17] on icon "button" at bounding box center [711, 16] width 13 height 13
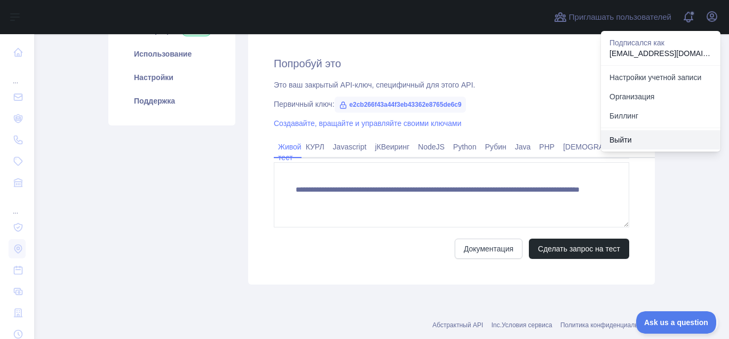
click at [629, 138] on button "Выйти" at bounding box center [661, 139] width 120 height 19
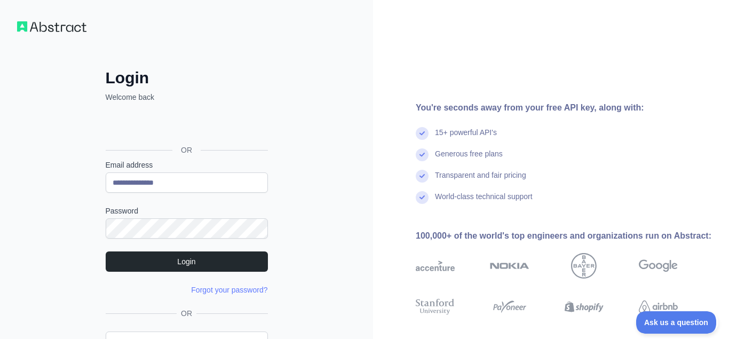
click at [259, 127] on div "Войти с аккаунтом Google (откроется в новой вкладке)" at bounding box center [186, 125] width 160 height 23
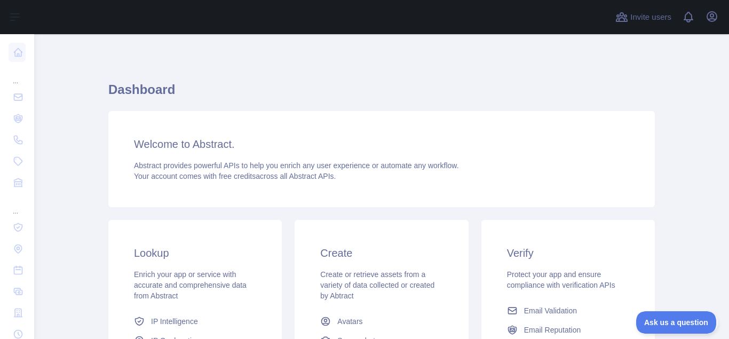
scroll to position [77, 0]
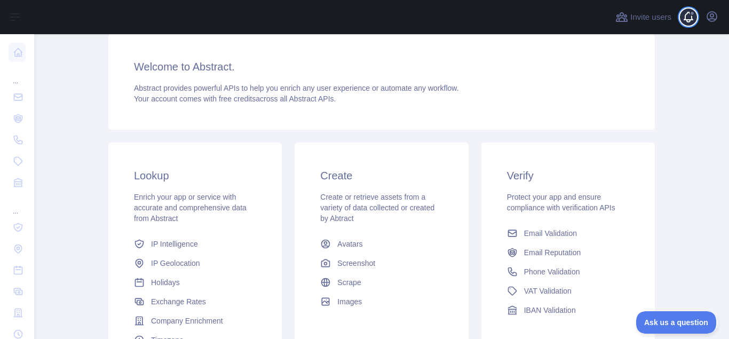
click at [687, 19] on span at bounding box center [692, 17] width 21 height 34
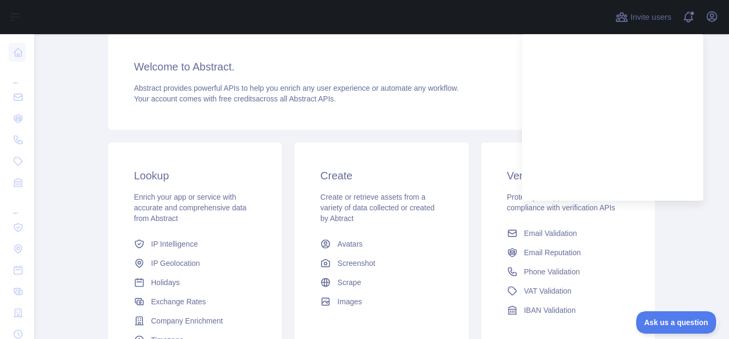
click at [315, 46] on div "Welcome to Abstract. Abstract provides powerful APIs to help you enrich any use…" at bounding box center [381, 82] width 546 height 96
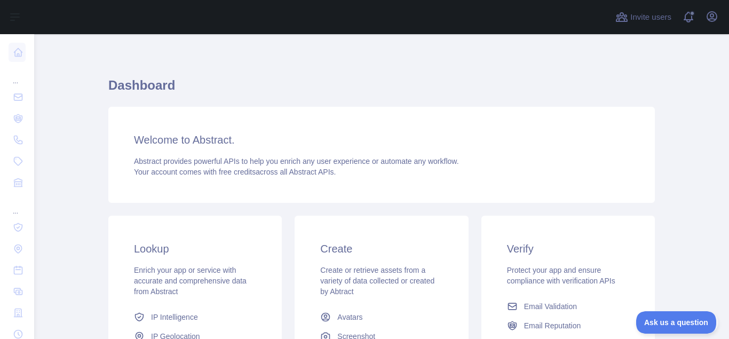
scroll to position [0, 0]
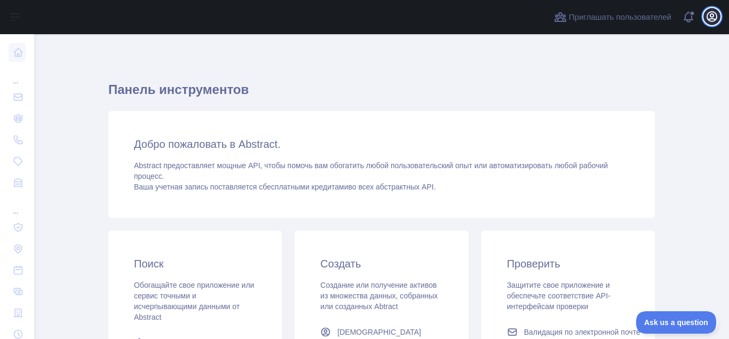
click at [712, 19] on icon "button" at bounding box center [712, 17] width 10 height 10
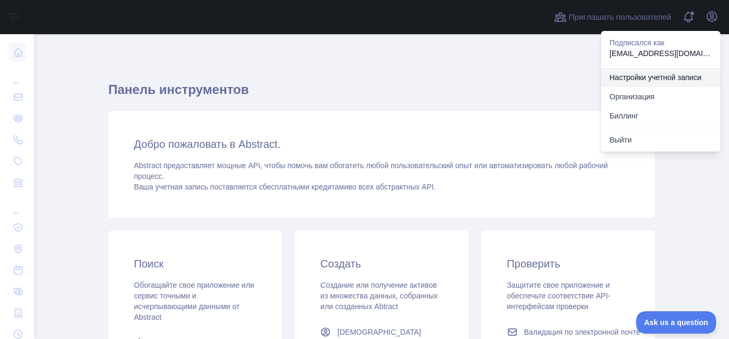
click at [622, 76] on link "Настройки учетной записи" at bounding box center [661, 77] width 120 height 19
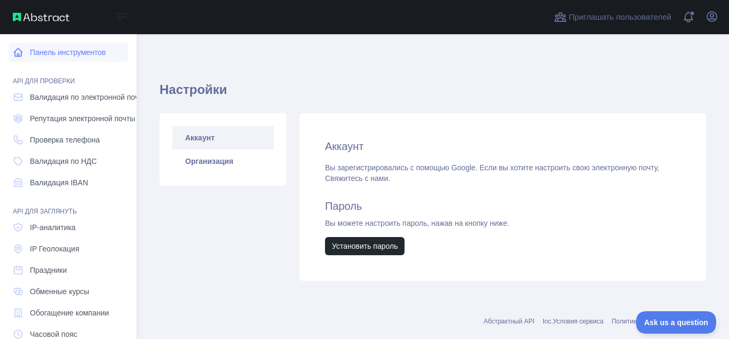
click at [59, 54] on link "Панель инструментов" at bounding box center [69, 52] width 120 height 19
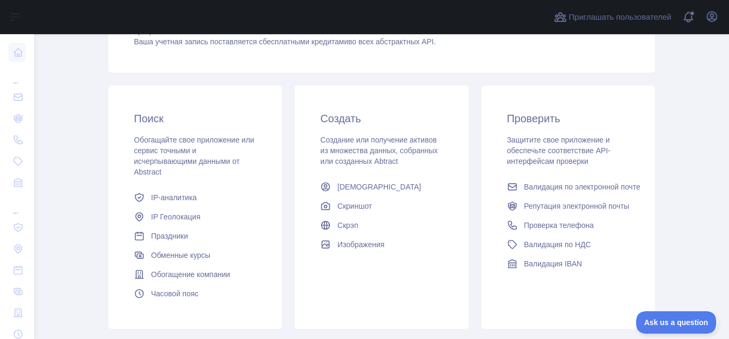
scroll to position [214, 0]
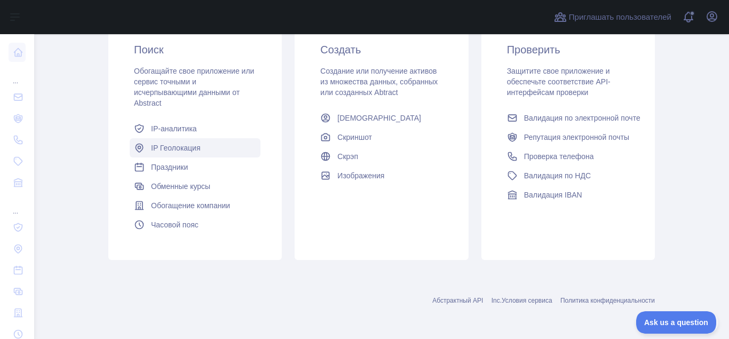
click at [173, 147] on span "IP Геолокация" at bounding box center [176, 147] width 50 height 11
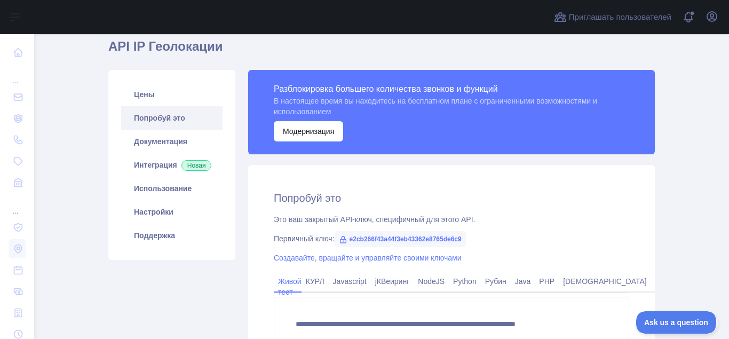
type textarea "**********"
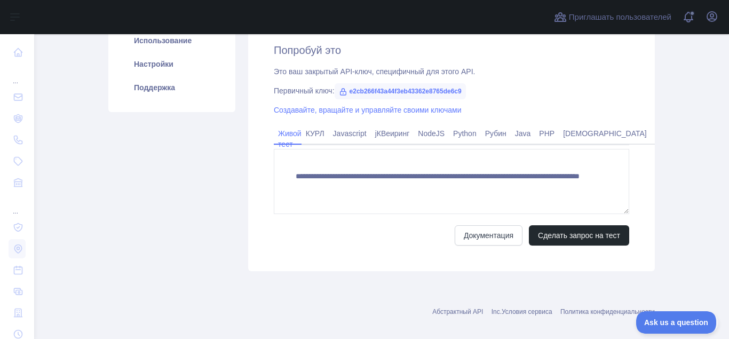
scroll to position [200, 0]
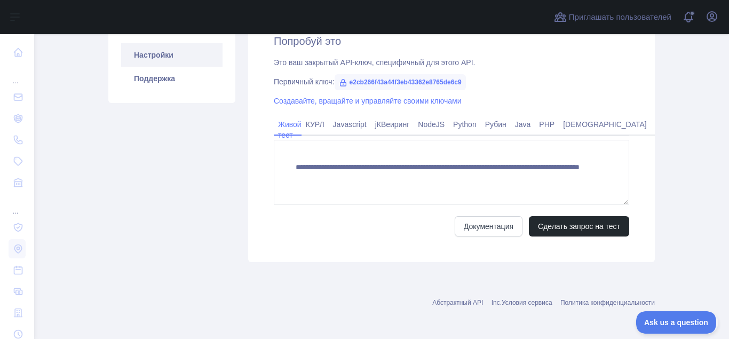
click at [155, 64] on link "Настройки" at bounding box center [171, 54] width 101 height 23
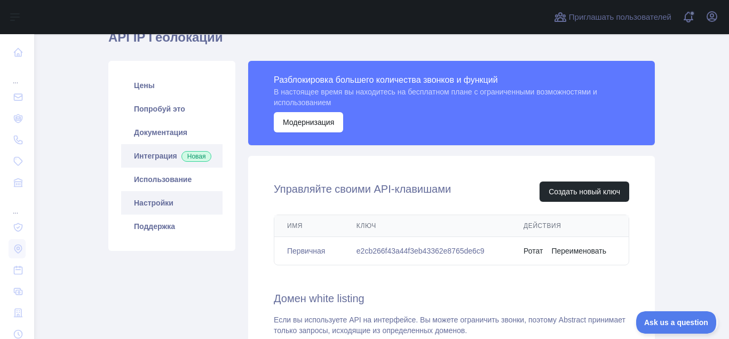
scroll to position [67, 0]
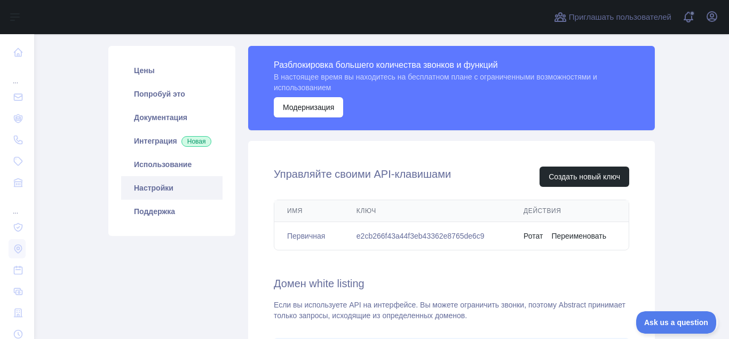
click at [159, 199] on link "Настройки" at bounding box center [171, 187] width 101 height 23
click at [710, 19] on icon "button" at bounding box center [712, 17] width 10 height 10
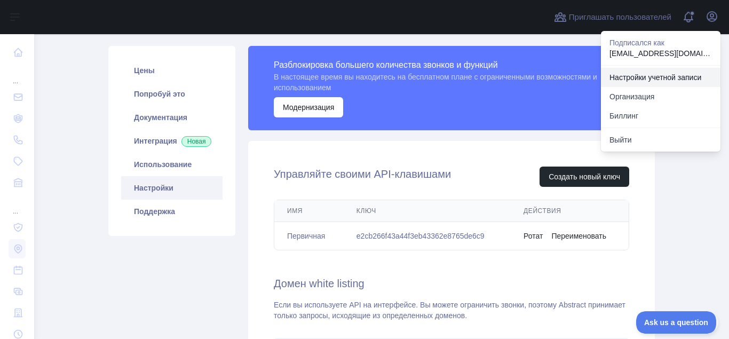
click at [667, 77] on link "Настройки учетной записи" at bounding box center [661, 77] width 120 height 19
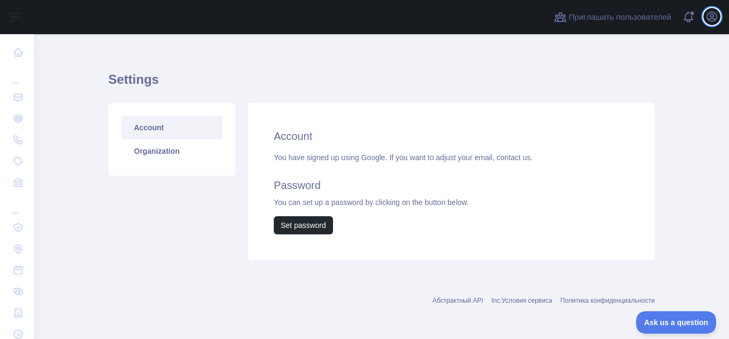
scroll to position [10, 0]
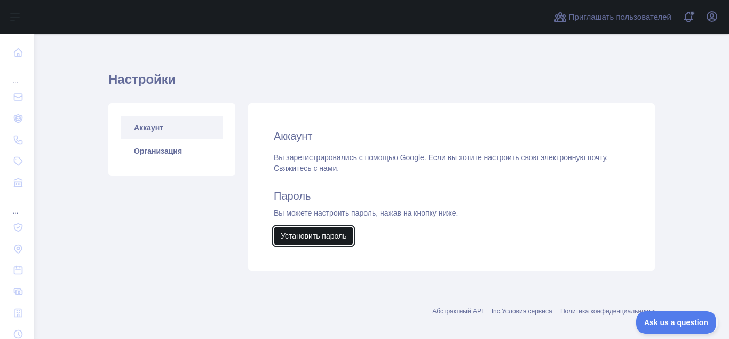
click at [309, 237] on button "Установить пароль" at bounding box center [314, 236] width 80 height 18
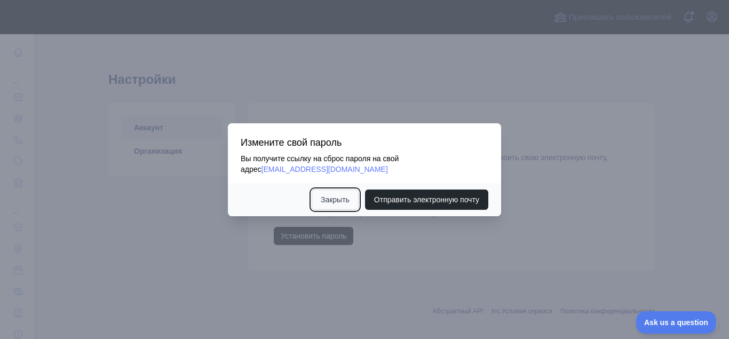
click at [333, 199] on button "Закрыть" at bounding box center [335, 199] width 47 height 20
